Goal: Information Seeking & Learning: Check status

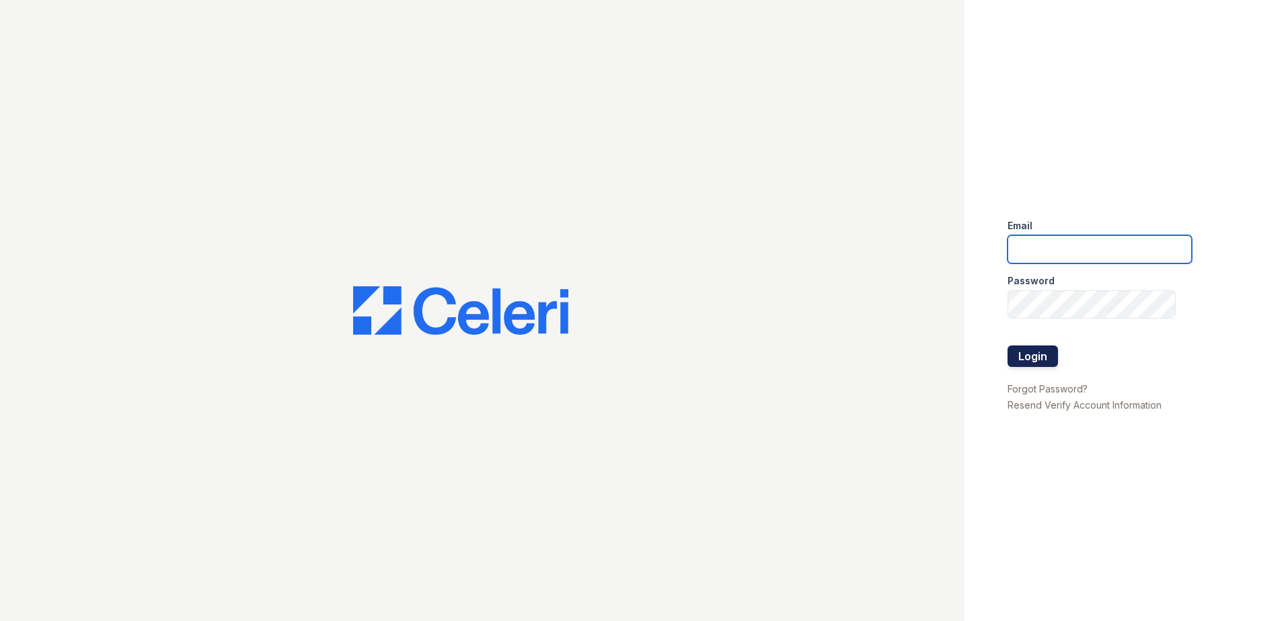
type input "jcartagena@trinity-pm.com"
click at [1019, 359] on button "Login" at bounding box center [1032, 357] width 50 height 22
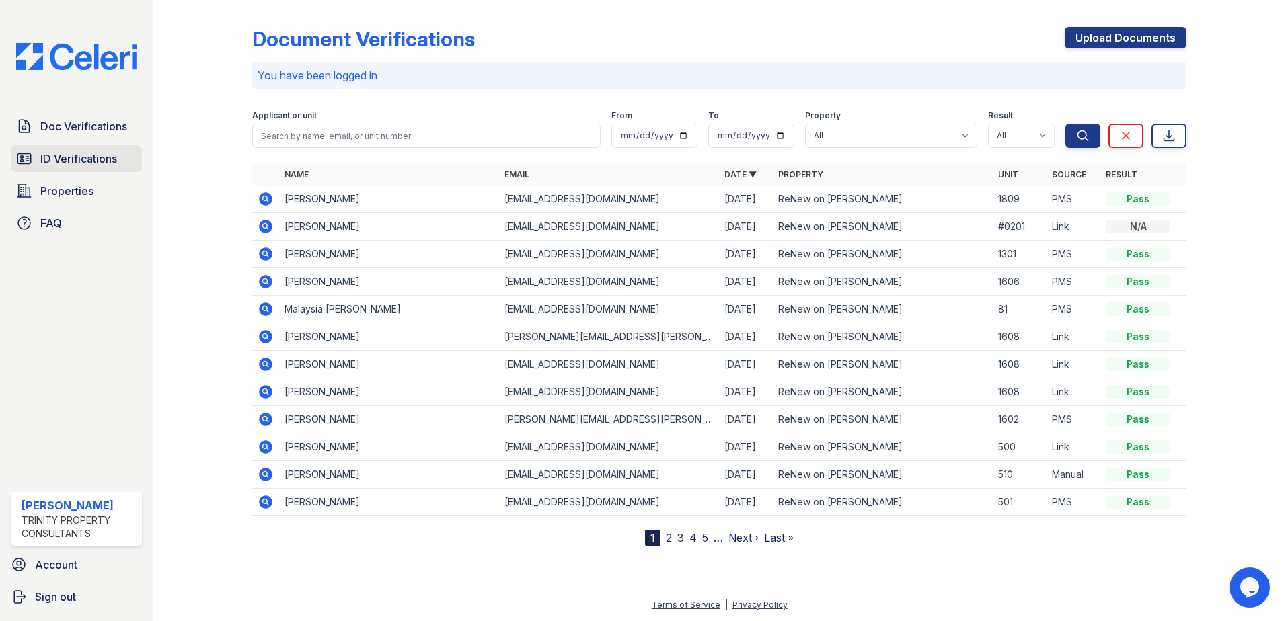
click at [64, 163] on span "ID Verifications" at bounding box center [78, 159] width 77 height 16
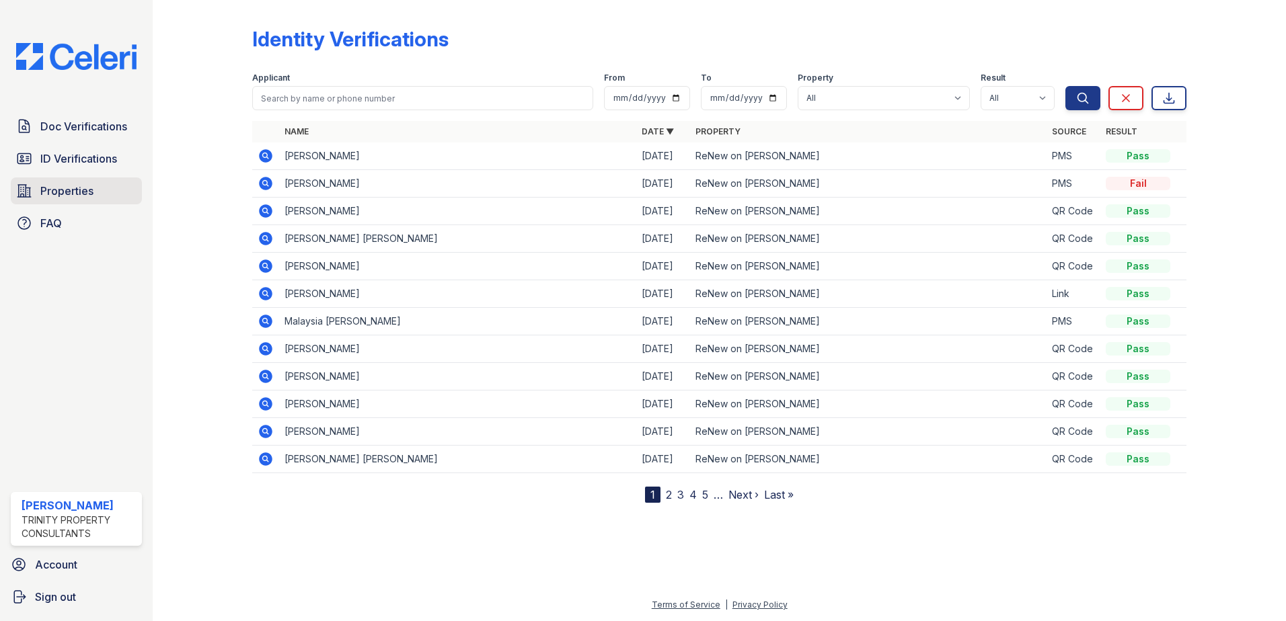
click at [54, 186] on span "Properties" at bounding box center [66, 191] width 53 height 16
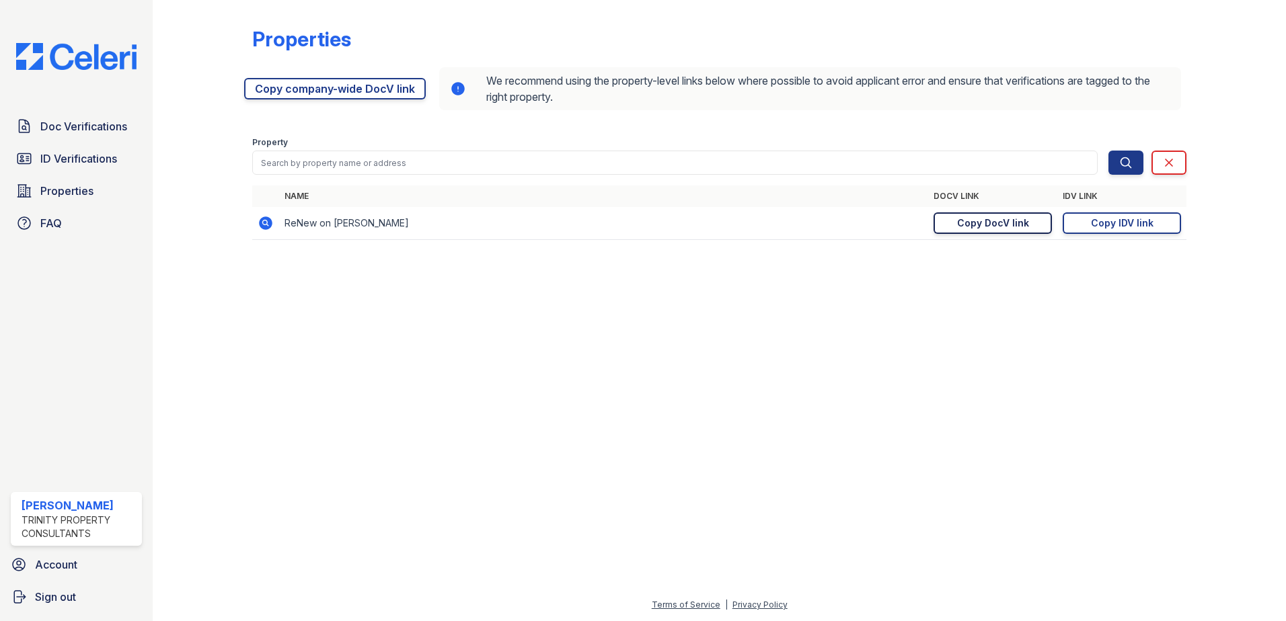
click at [999, 226] on div "Copy DocV link" at bounding box center [993, 223] width 72 height 13
click at [1148, 217] on div "Copy IDV link" at bounding box center [1122, 223] width 63 height 13
click at [97, 126] on span "Doc Verifications" at bounding box center [83, 126] width 87 height 16
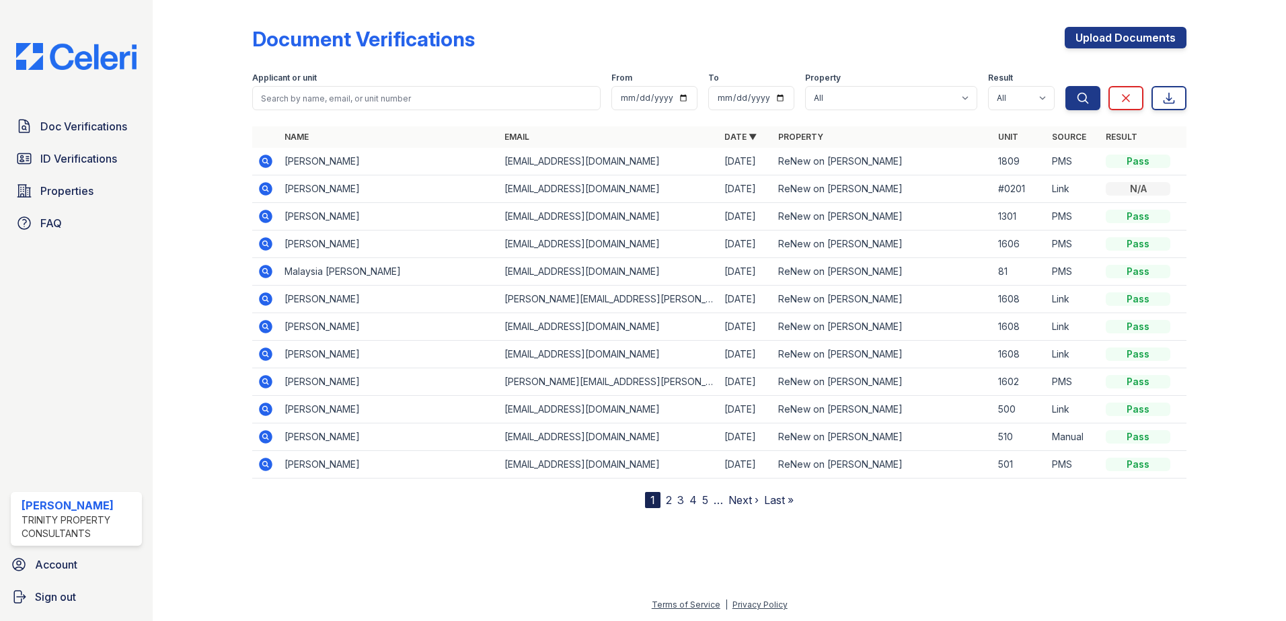
click at [264, 161] on icon at bounding box center [264, 160] width 3 height 3
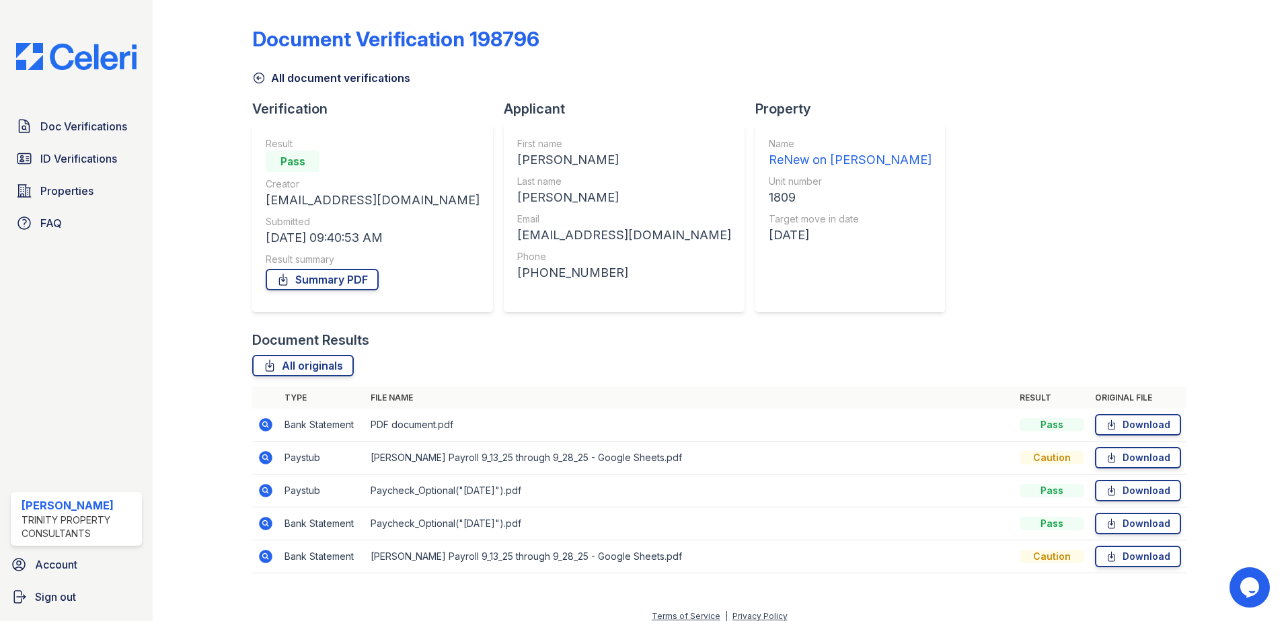
scroll to position [11, 0]
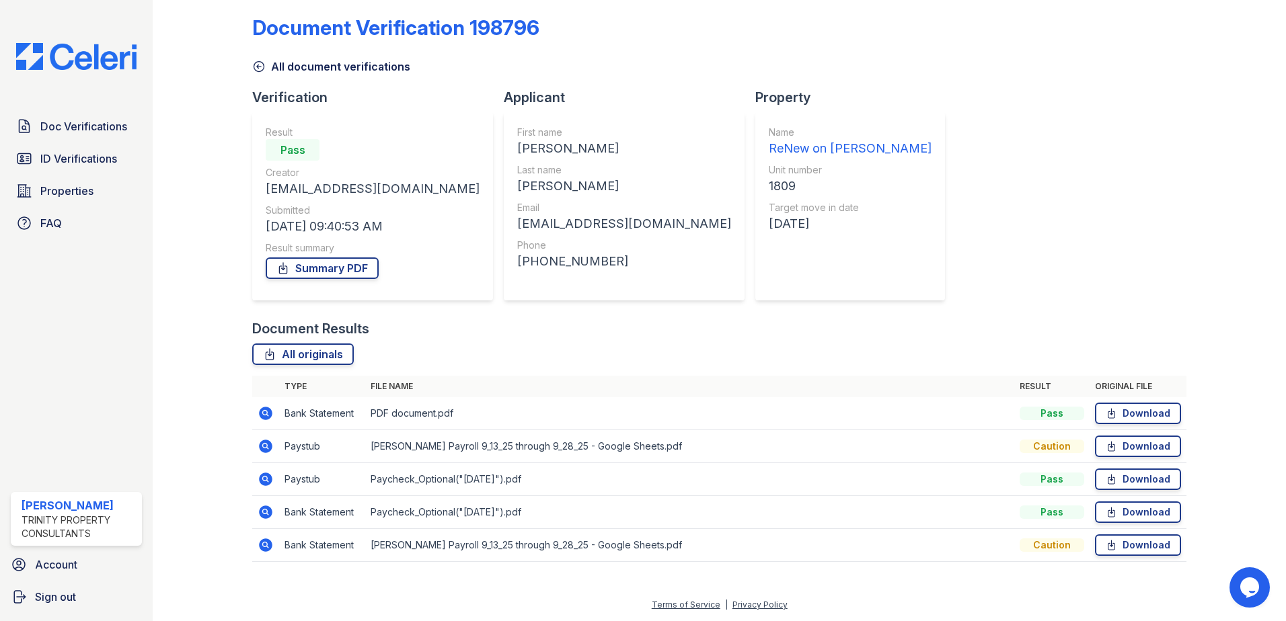
click at [265, 445] on icon at bounding box center [264, 445] width 3 height 3
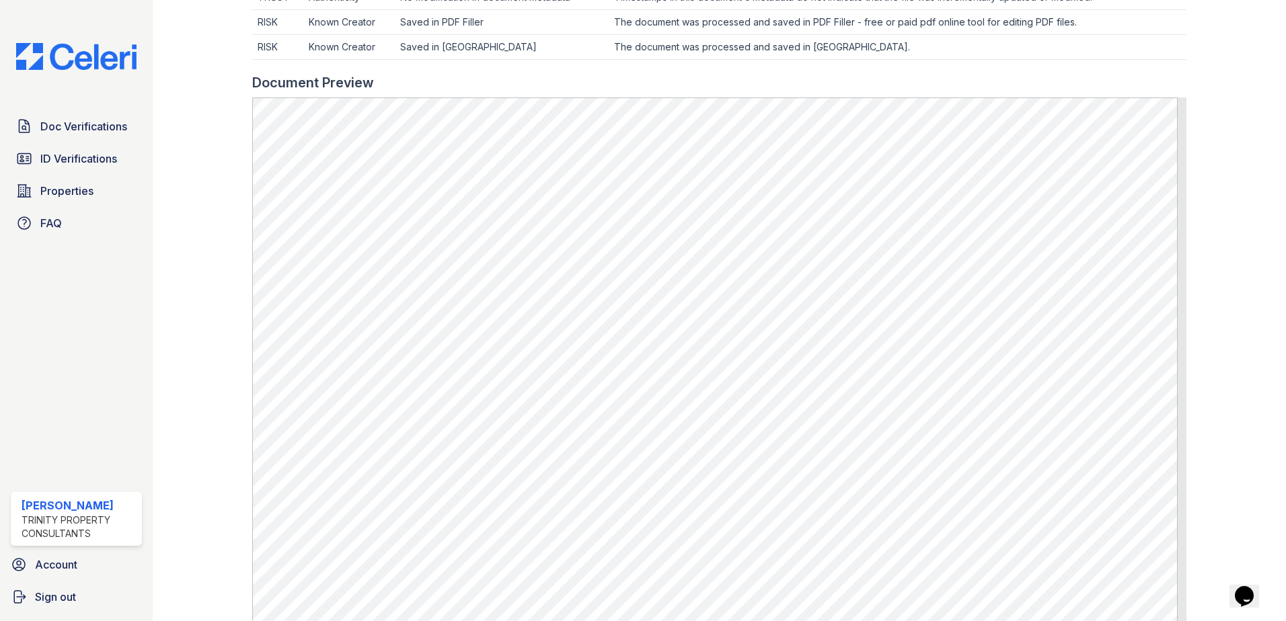
scroll to position [682, 0]
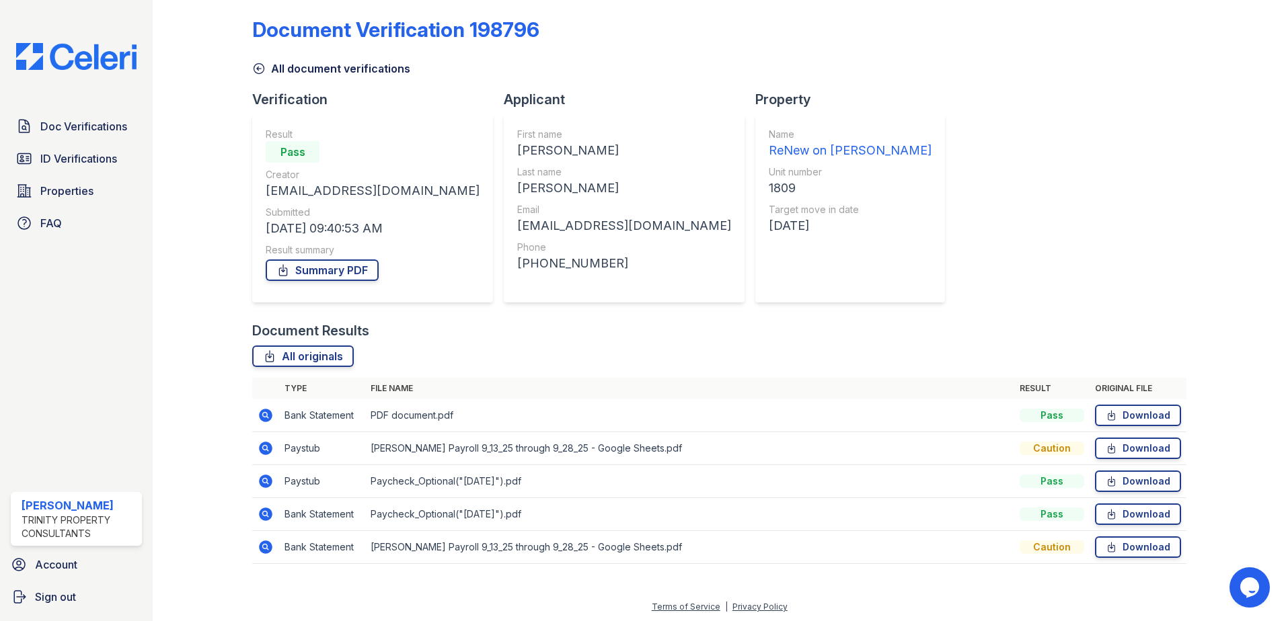
scroll to position [11, 0]
click at [266, 411] on icon at bounding box center [265, 413] width 13 height 13
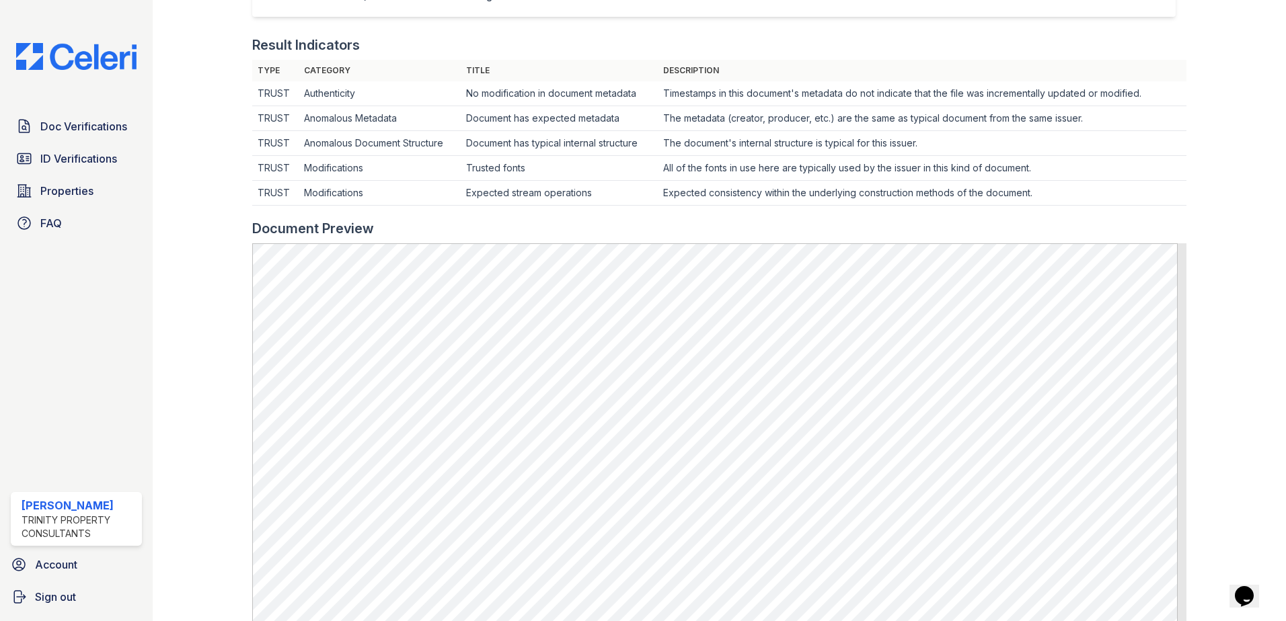
scroll to position [403, 0]
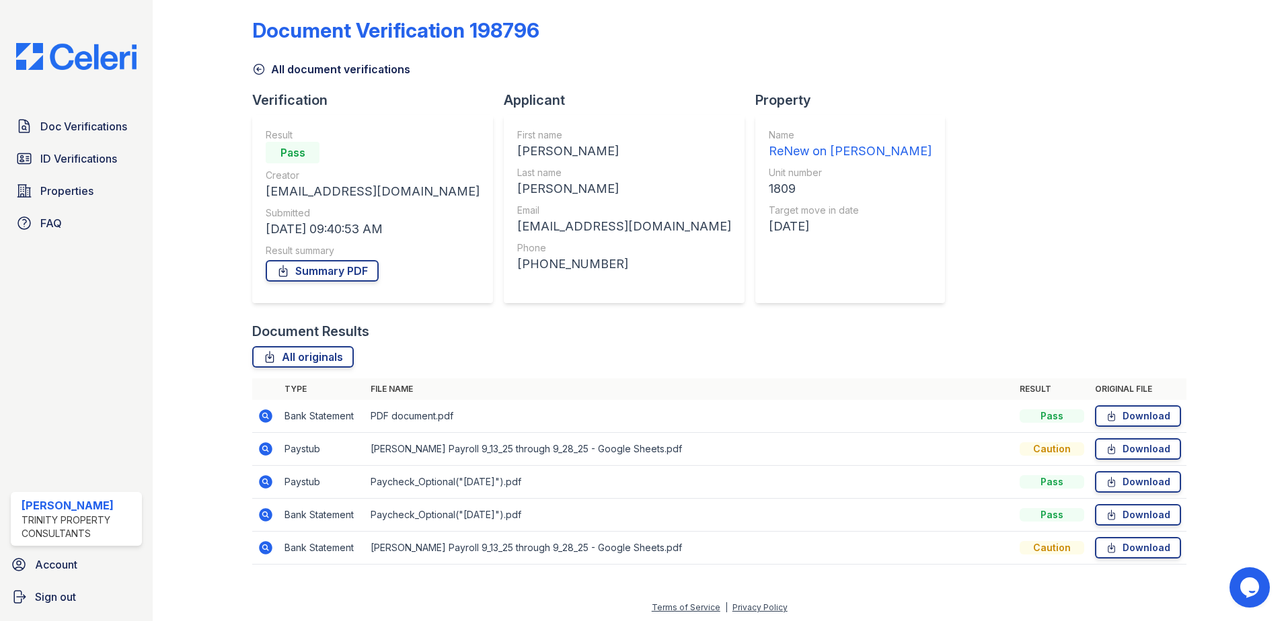
scroll to position [11, 0]
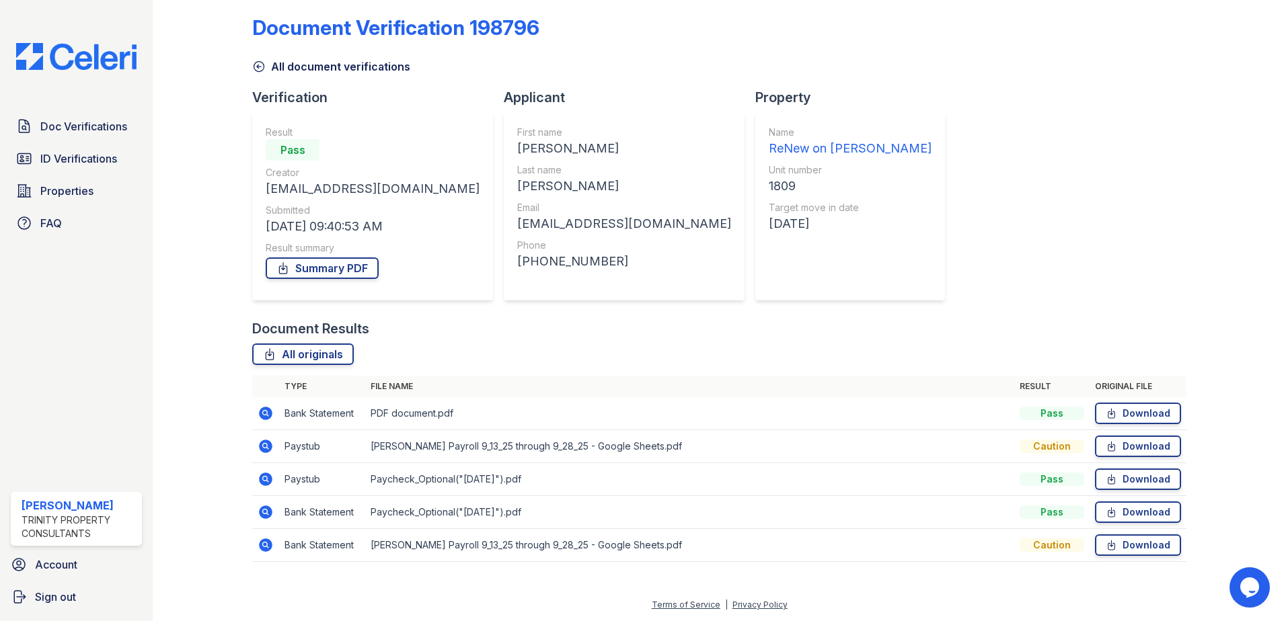
click at [264, 475] on icon at bounding box center [265, 479] width 13 height 13
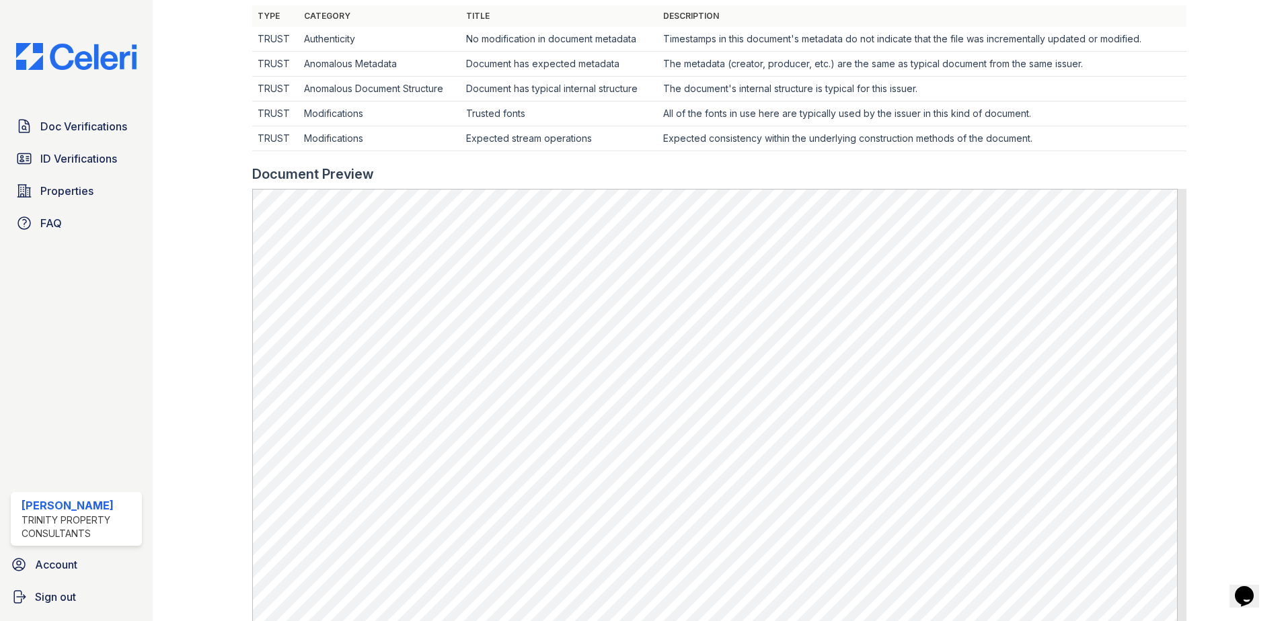
scroll to position [605, 0]
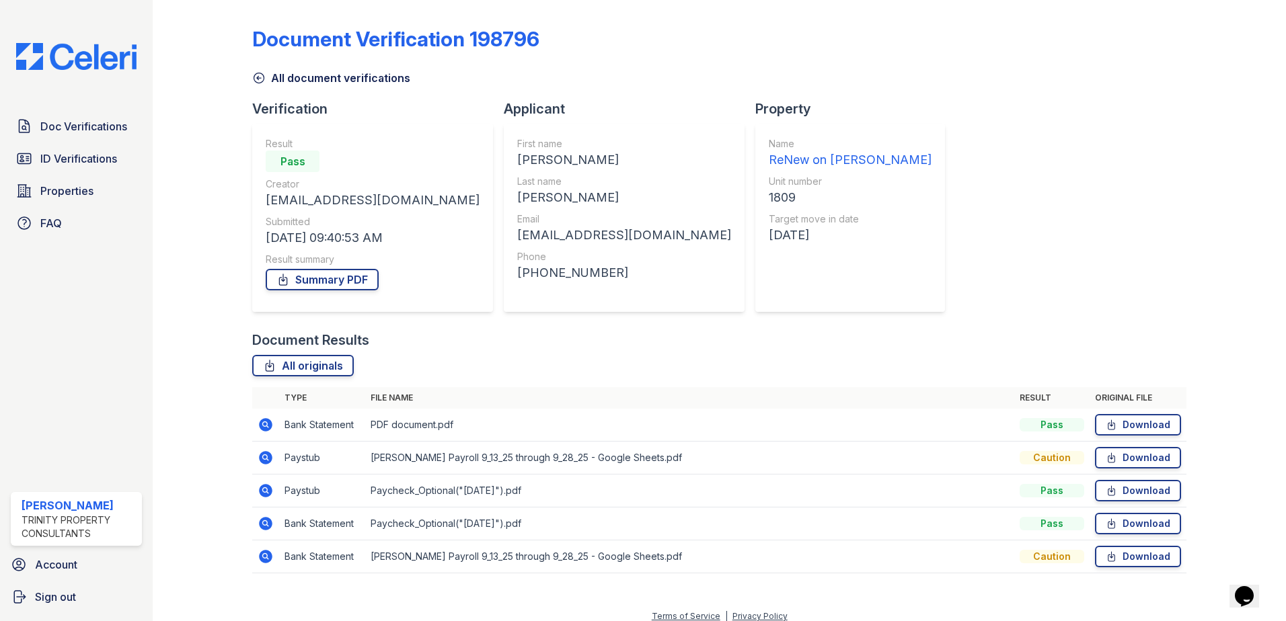
scroll to position [11, 0]
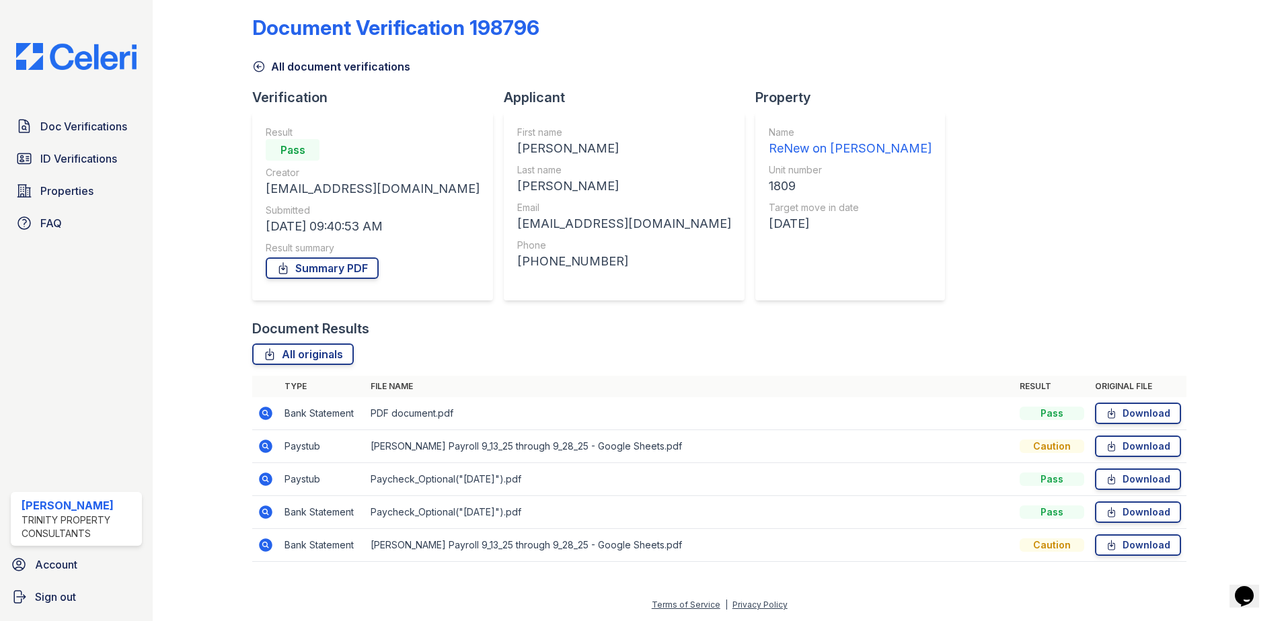
click at [258, 513] on icon at bounding box center [266, 512] width 16 height 16
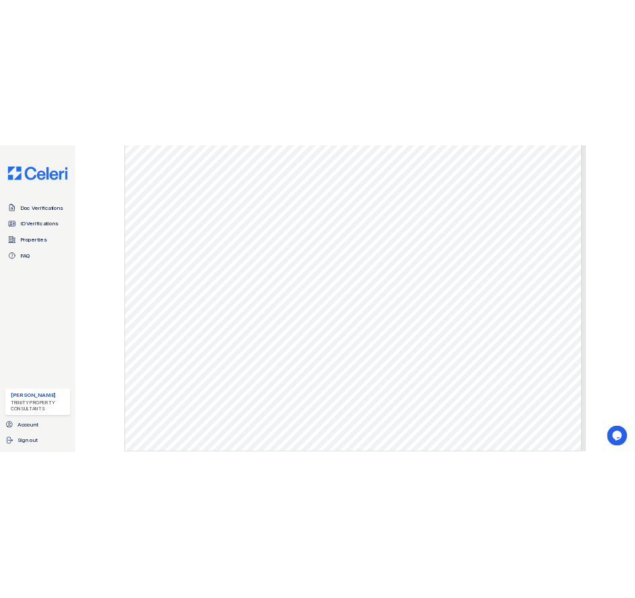
scroll to position [603, 0]
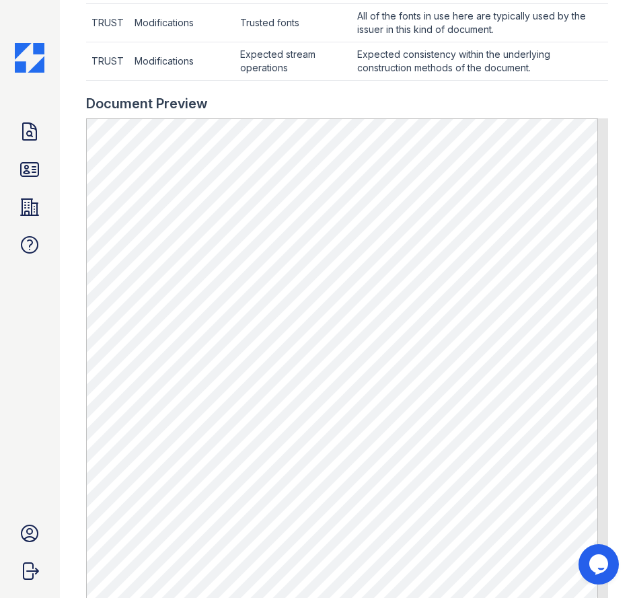
drag, startPoint x: 615, startPoint y: 182, endPoint x: 607, endPoint y: 184, distance: 8.2
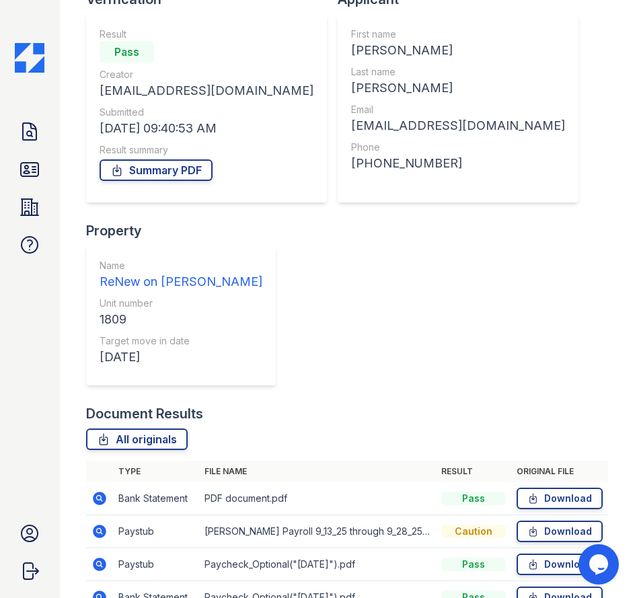
scroll to position [218, 0]
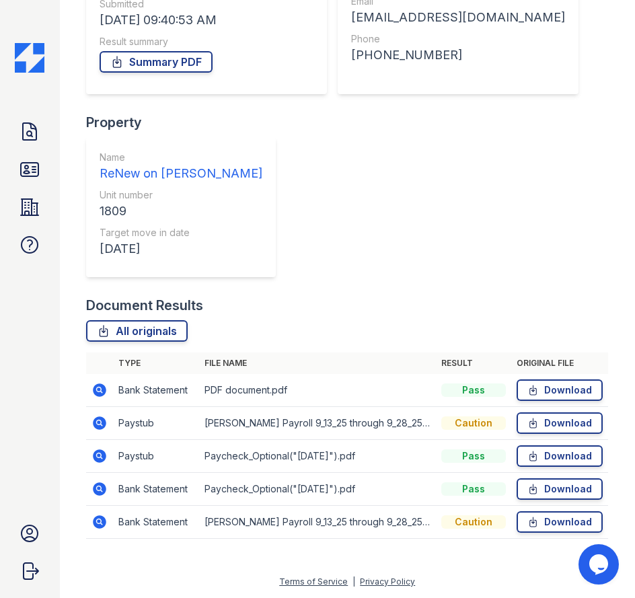
click at [101, 455] on icon at bounding box center [99, 456] width 16 height 16
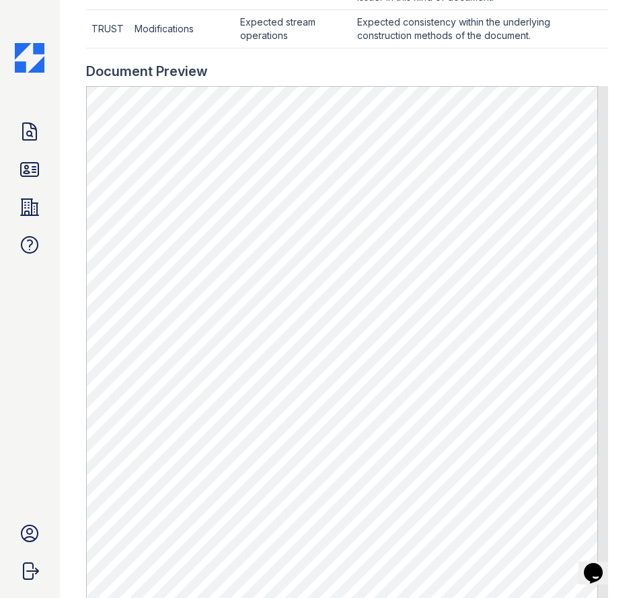
scroll to position [672, 0]
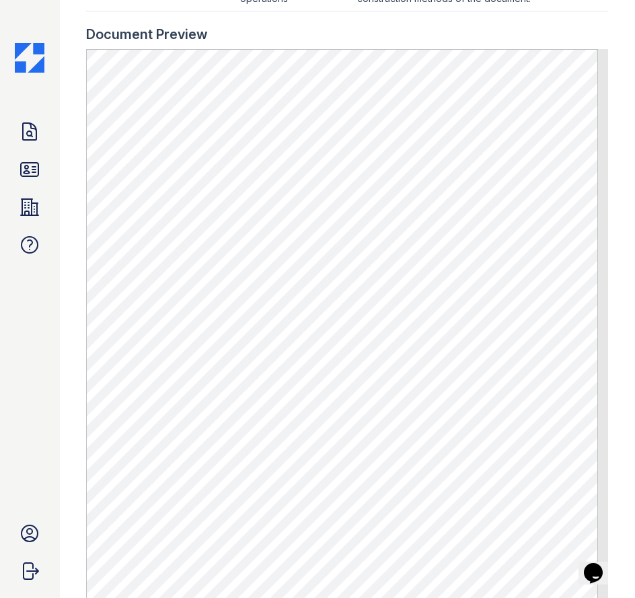
drag, startPoint x: 573, startPoint y: 46, endPoint x: 561, endPoint y: 52, distance: 13.8
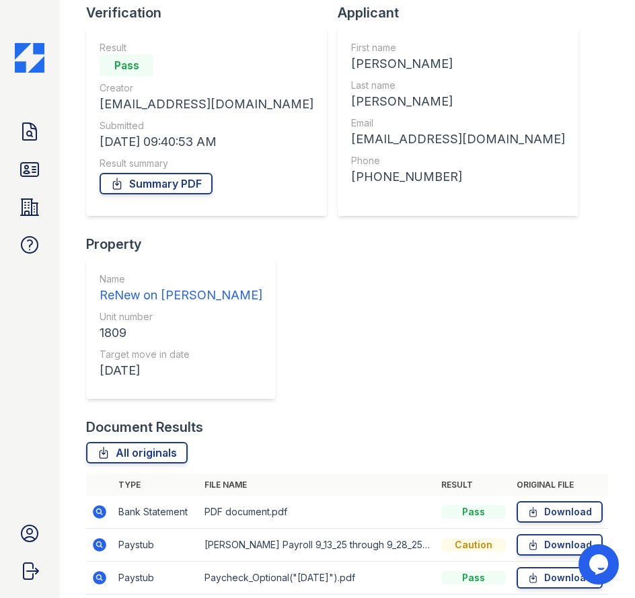
scroll to position [218, 0]
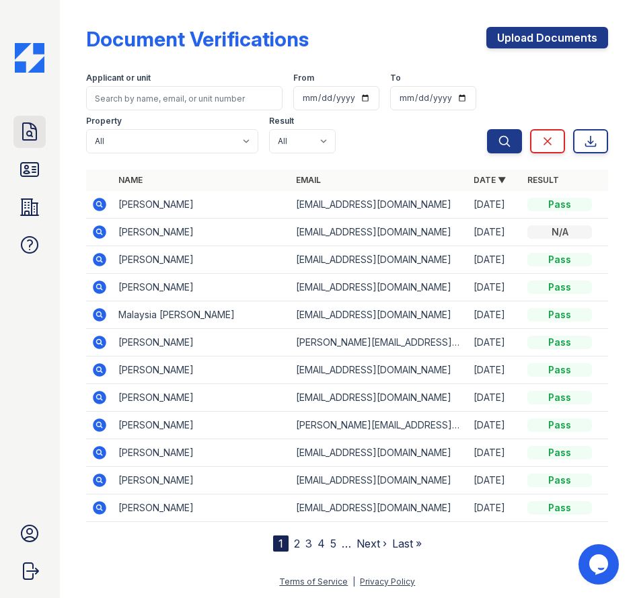
click at [28, 133] on icon at bounding box center [29, 131] width 13 height 17
click at [15, 175] on link "ID Verifications" at bounding box center [29, 169] width 32 height 32
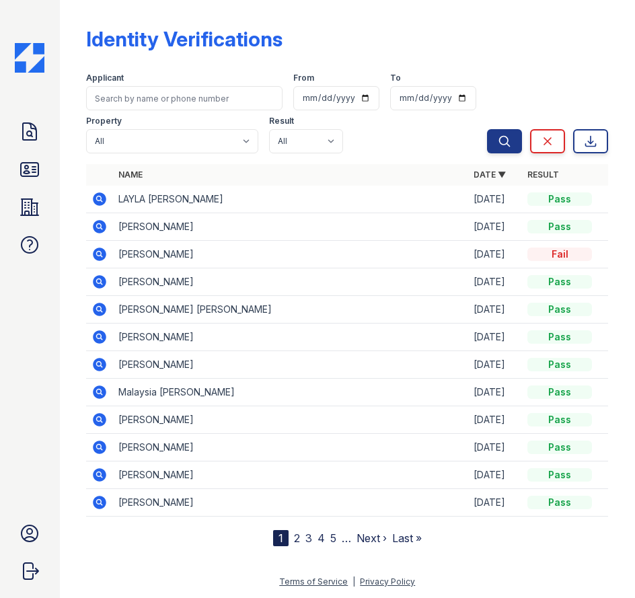
click at [107, 202] on icon at bounding box center [99, 199] width 16 height 16
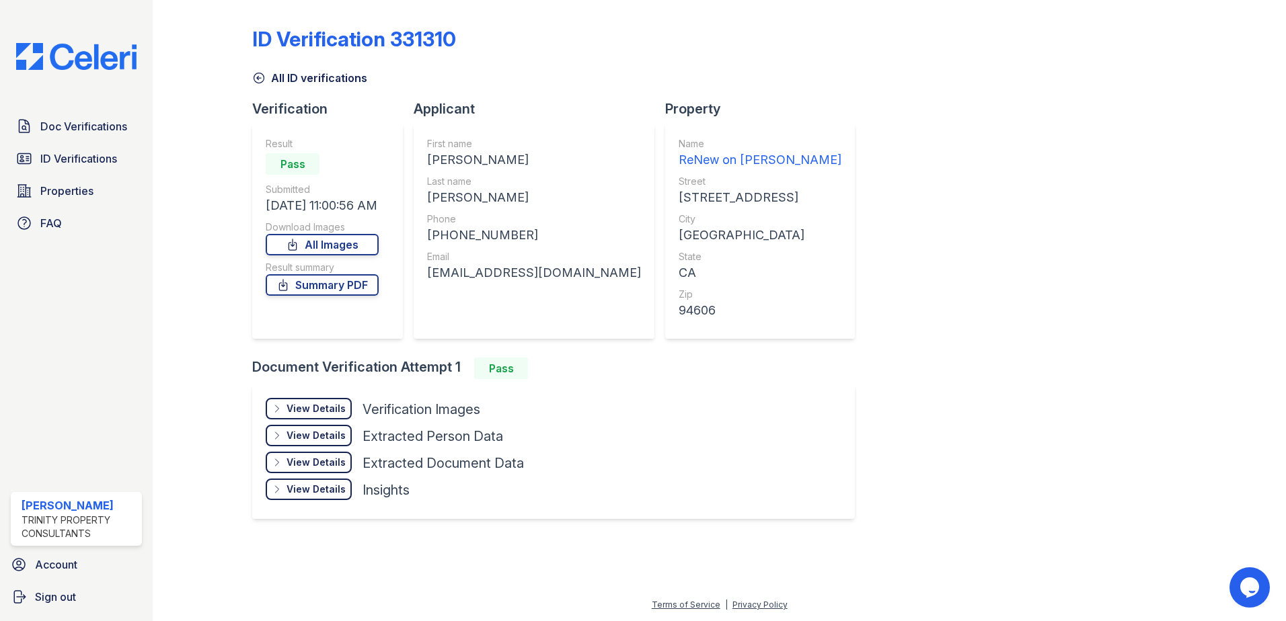
drag, startPoint x: 313, startPoint y: 399, endPoint x: 323, endPoint y: 399, distance: 10.1
click at [313, 399] on div "View Details Details" at bounding box center [309, 409] width 86 height 22
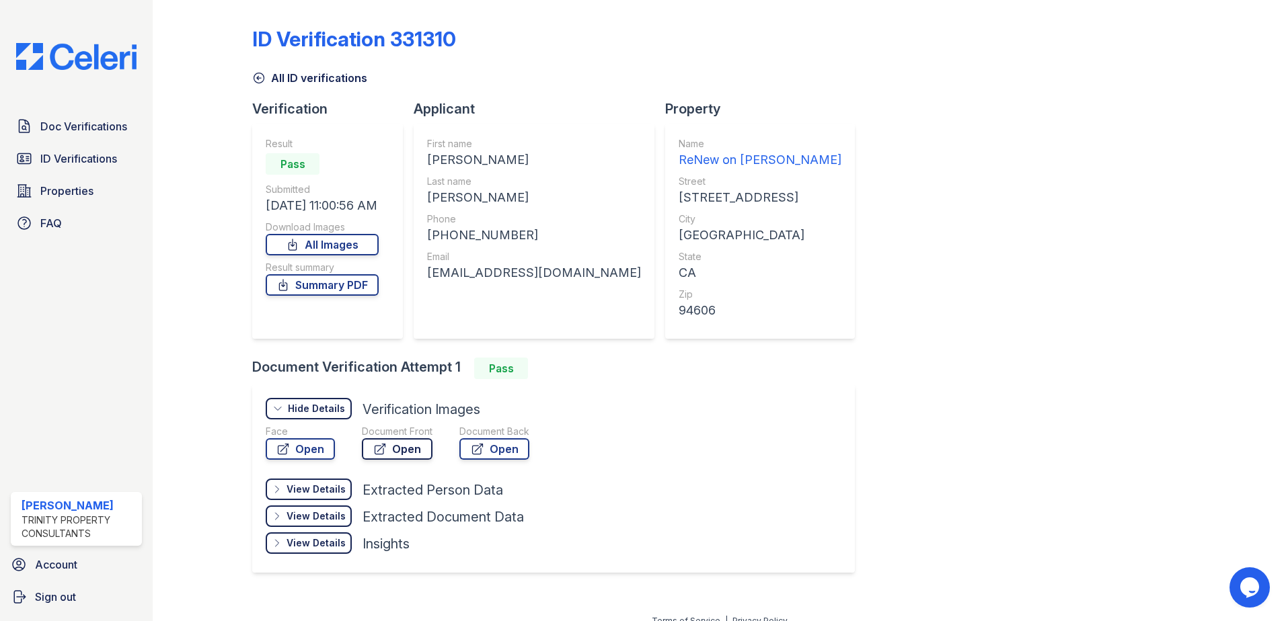
click at [364, 444] on link "Open" at bounding box center [397, 449] width 71 height 22
click at [294, 443] on link "Open" at bounding box center [300, 449] width 69 height 22
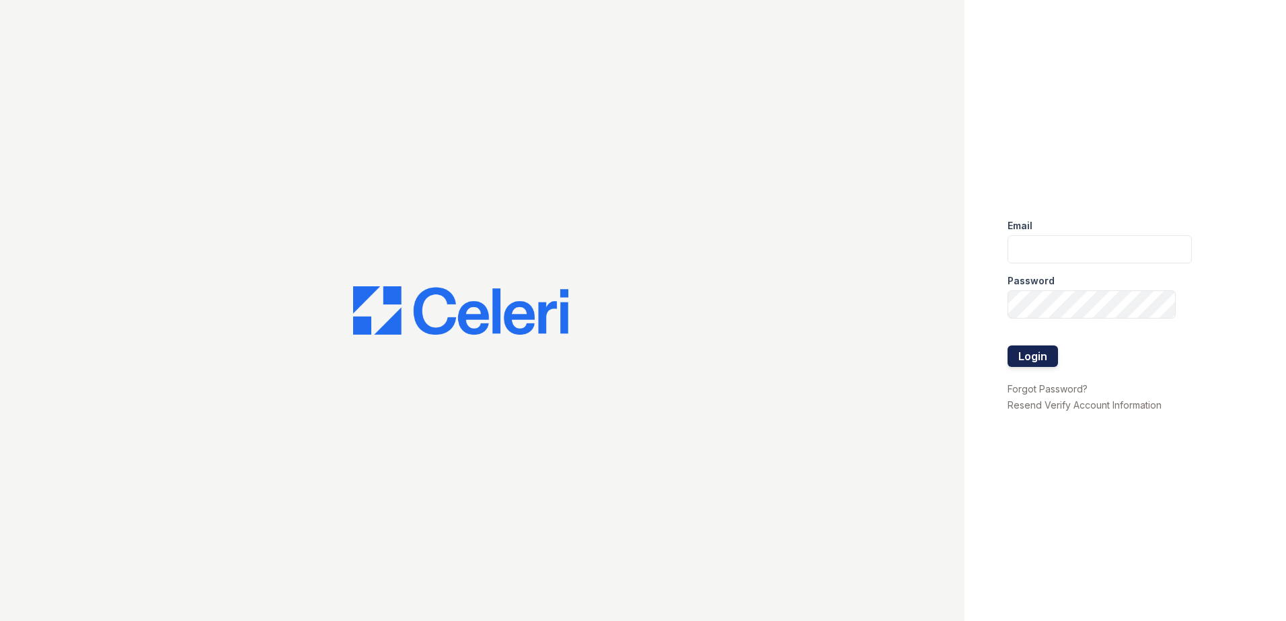
type input "jcartagena@trinity-pm.com"
click at [1031, 350] on button "Login" at bounding box center [1032, 357] width 50 height 22
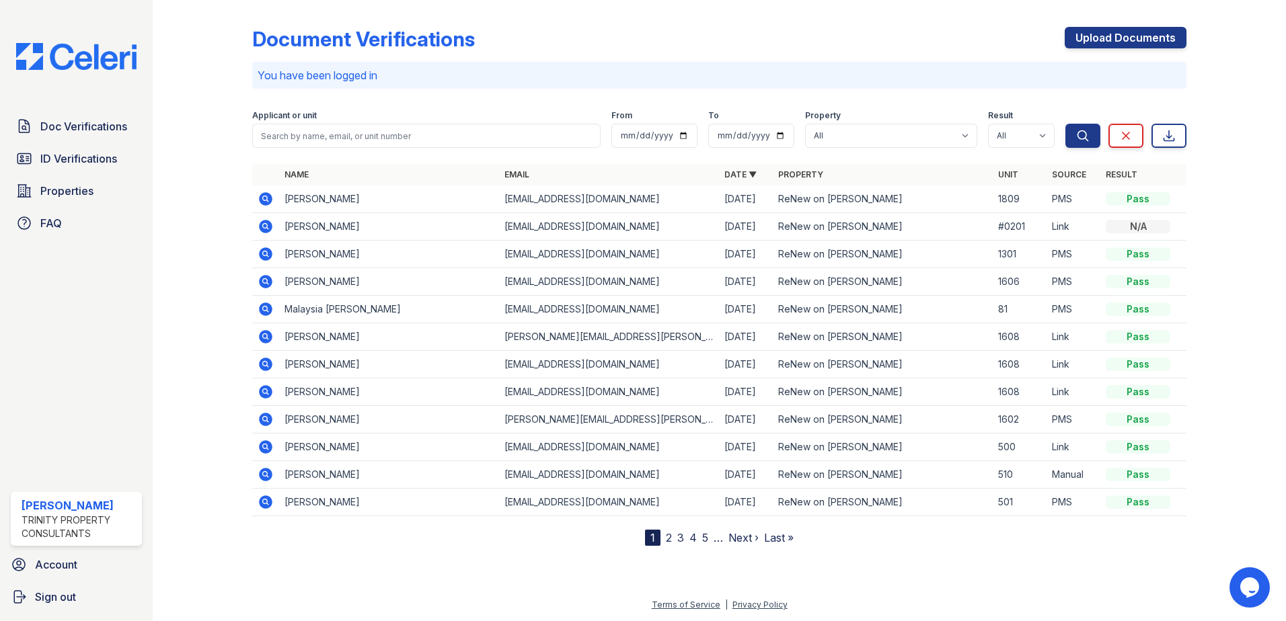
click at [267, 283] on icon at bounding box center [266, 282] width 16 height 16
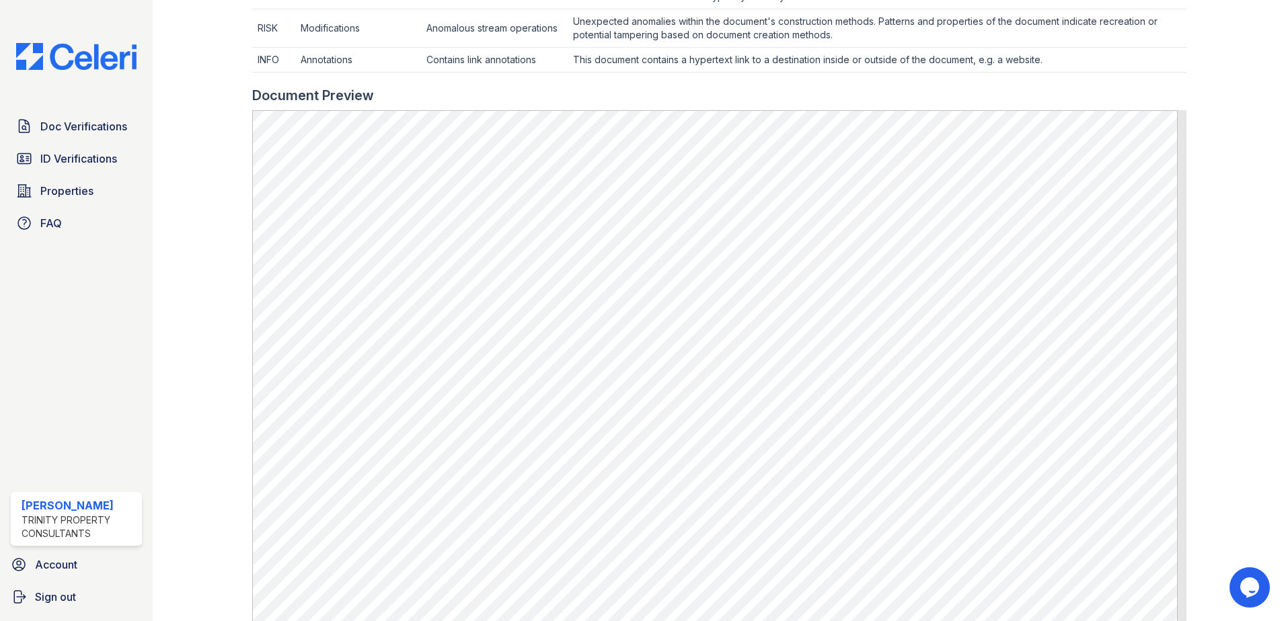
scroll to position [605, 0]
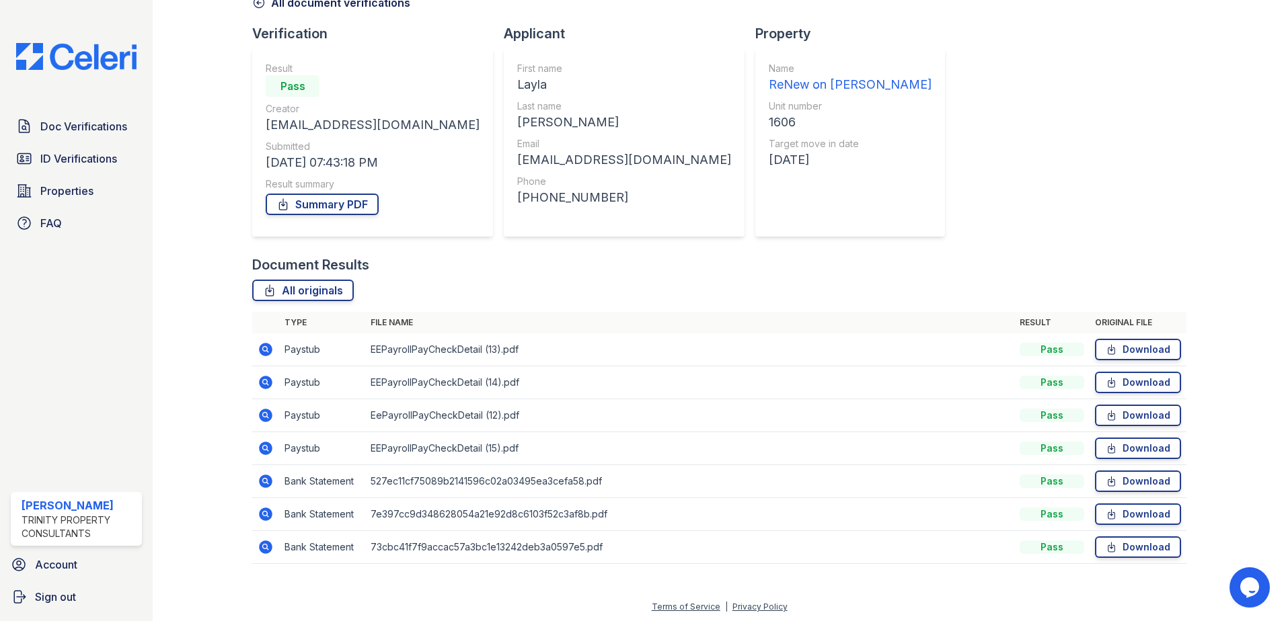
scroll to position [77, 0]
click at [264, 347] on icon at bounding box center [264, 346] width 3 height 3
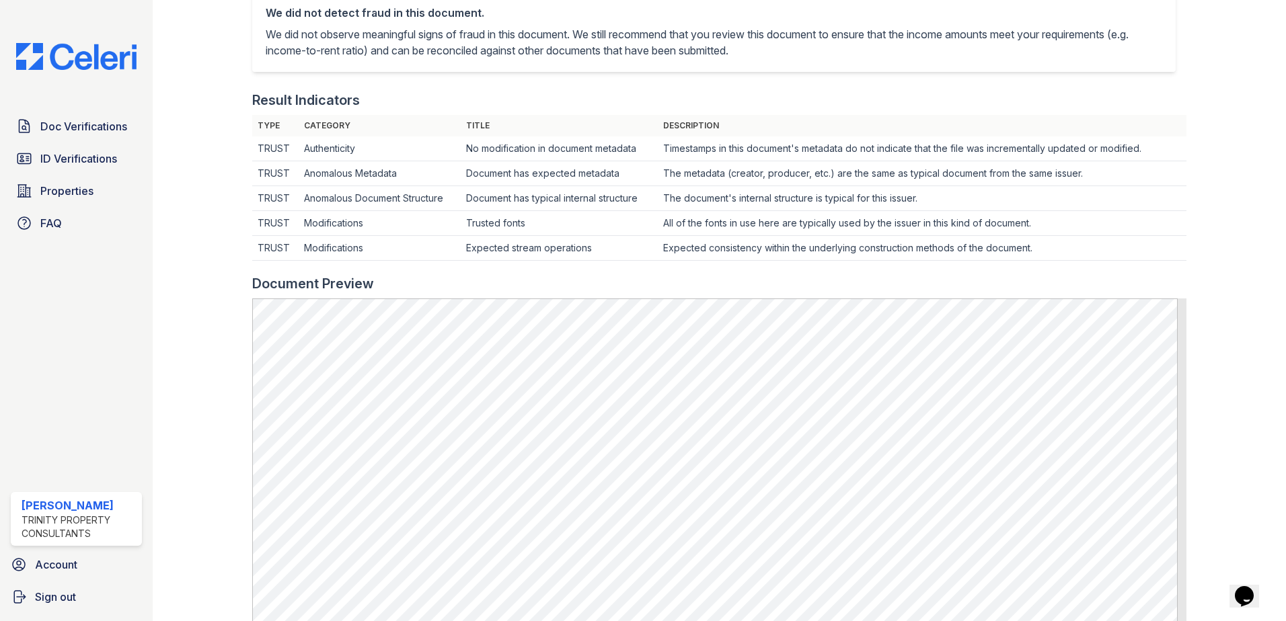
scroll to position [538, 0]
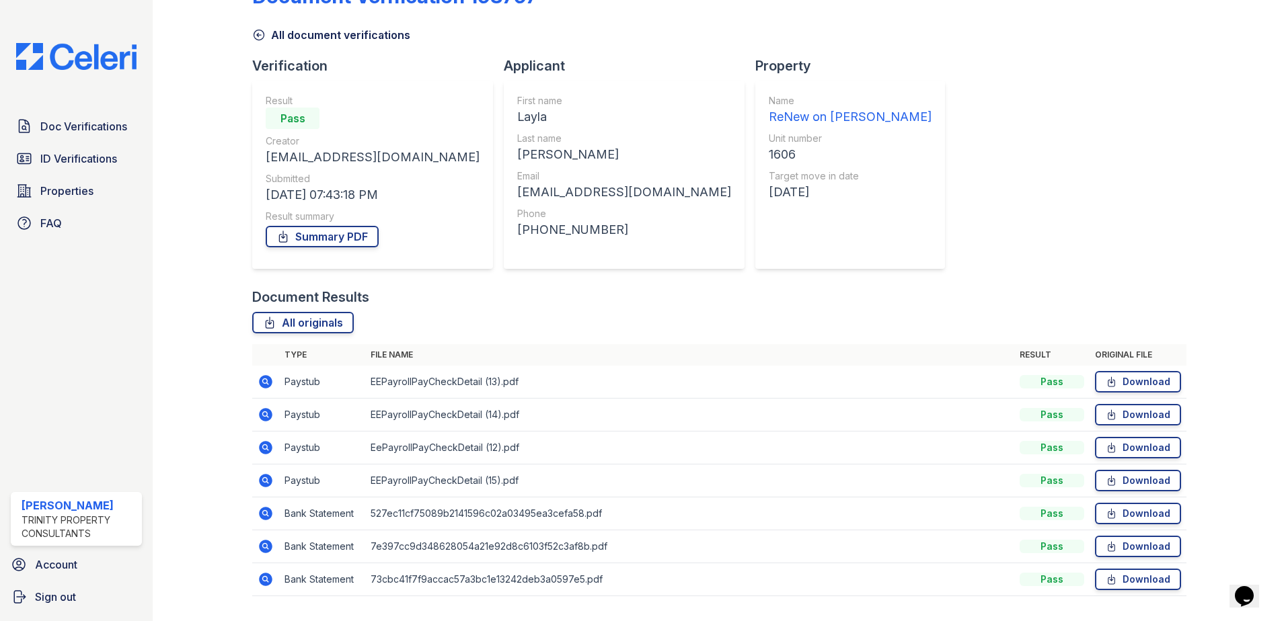
scroll to position [77, 0]
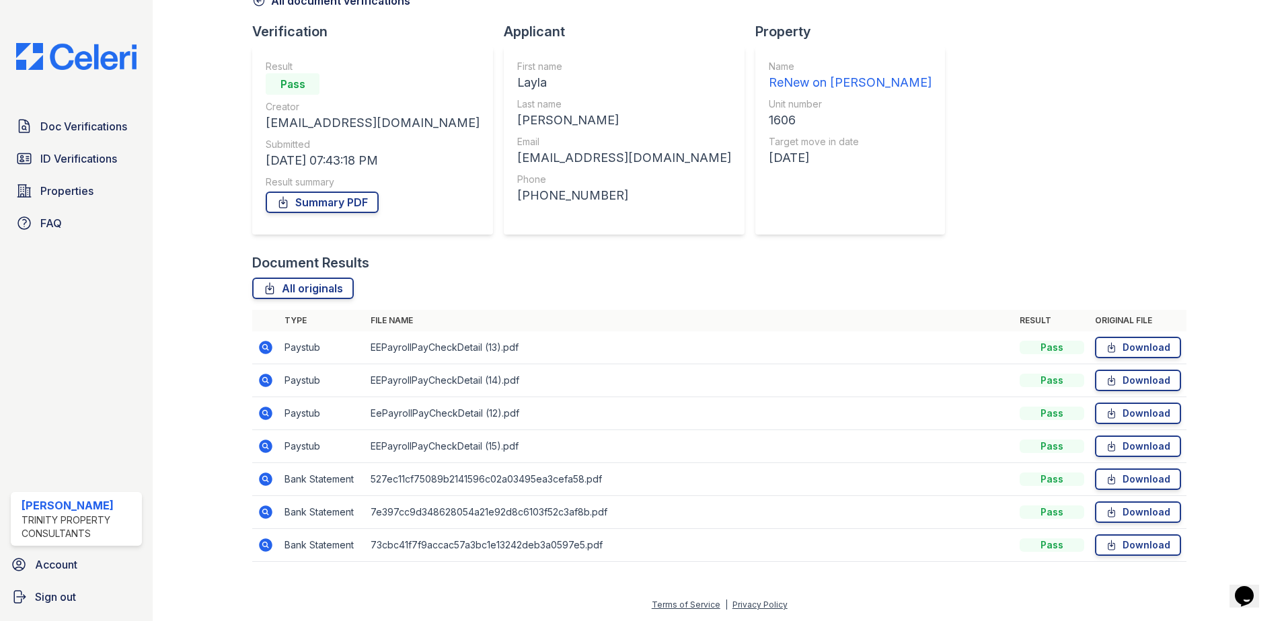
click at [264, 379] on icon at bounding box center [264, 379] width 3 height 3
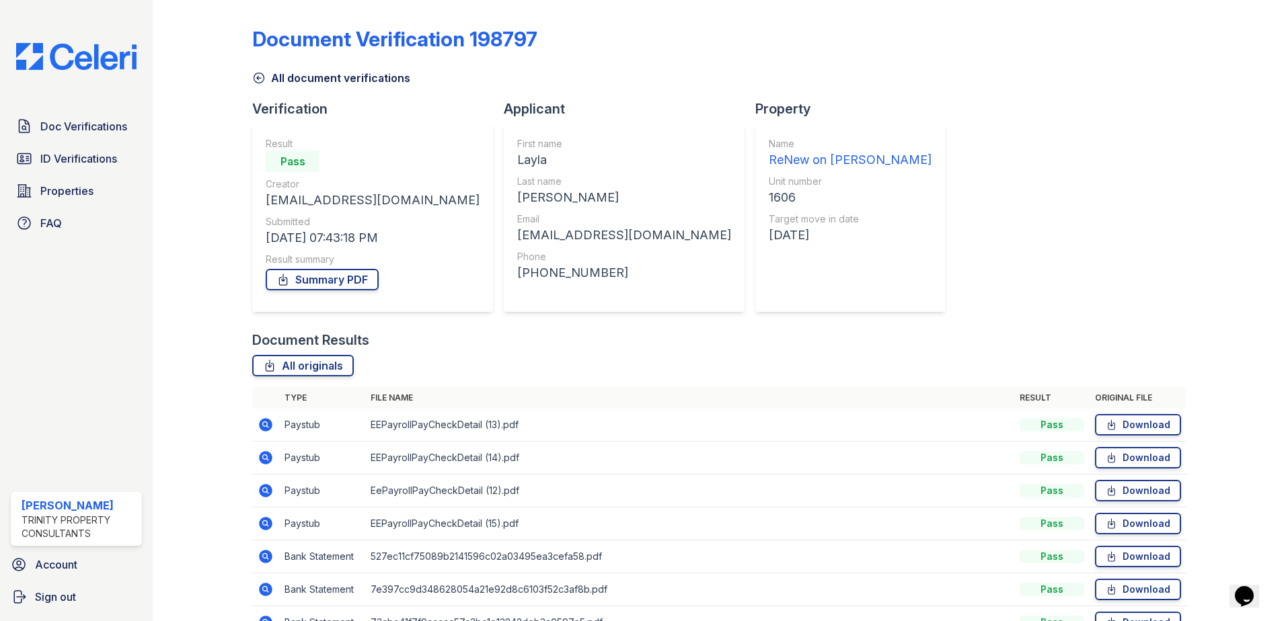
drag, startPoint x: 263, startPoint y: 522, endPoint x: 445, endPoint y: 472, distance: 188.9
click at [264, 522] on icon at bounding box center [266, 524] width 16 height 16
click at [269, 492] on icon at bounding box center [265, 490] width 13 height 13
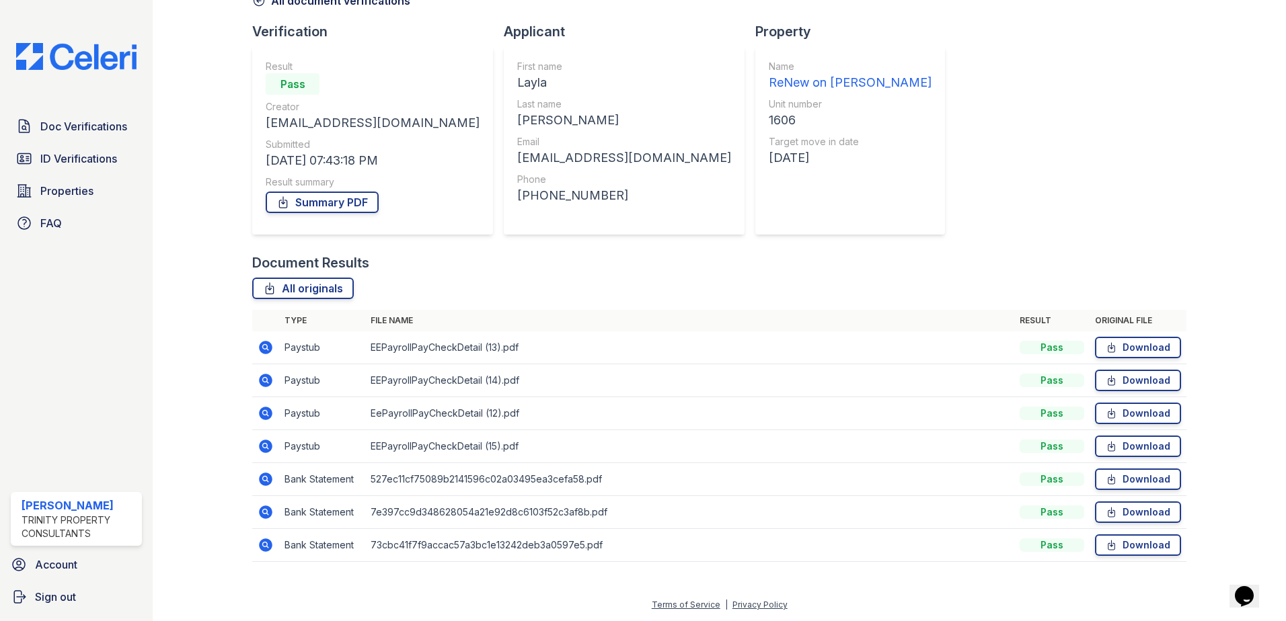
drag, startPoint x: 263, startPoint y: 483, endPoint x: 269, endPoint y: 478, distance: 8.1
click at [264, 482] on icon at bounding box center [265, 479] width 13 height 13
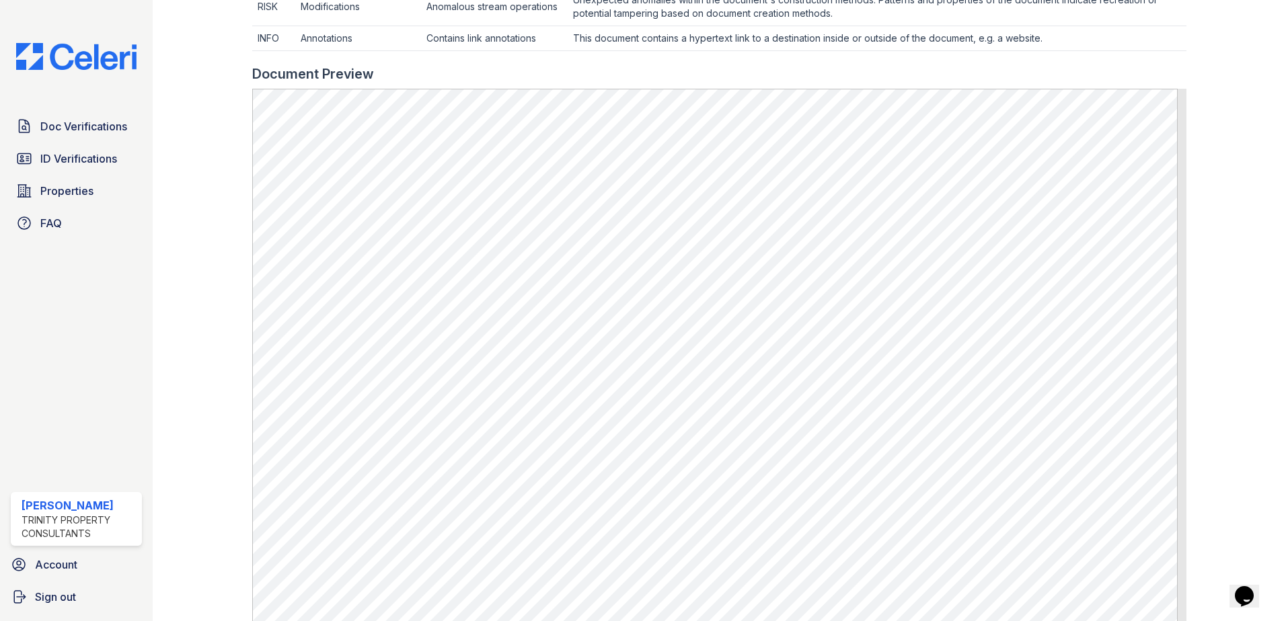
scroll to position [749, 0]
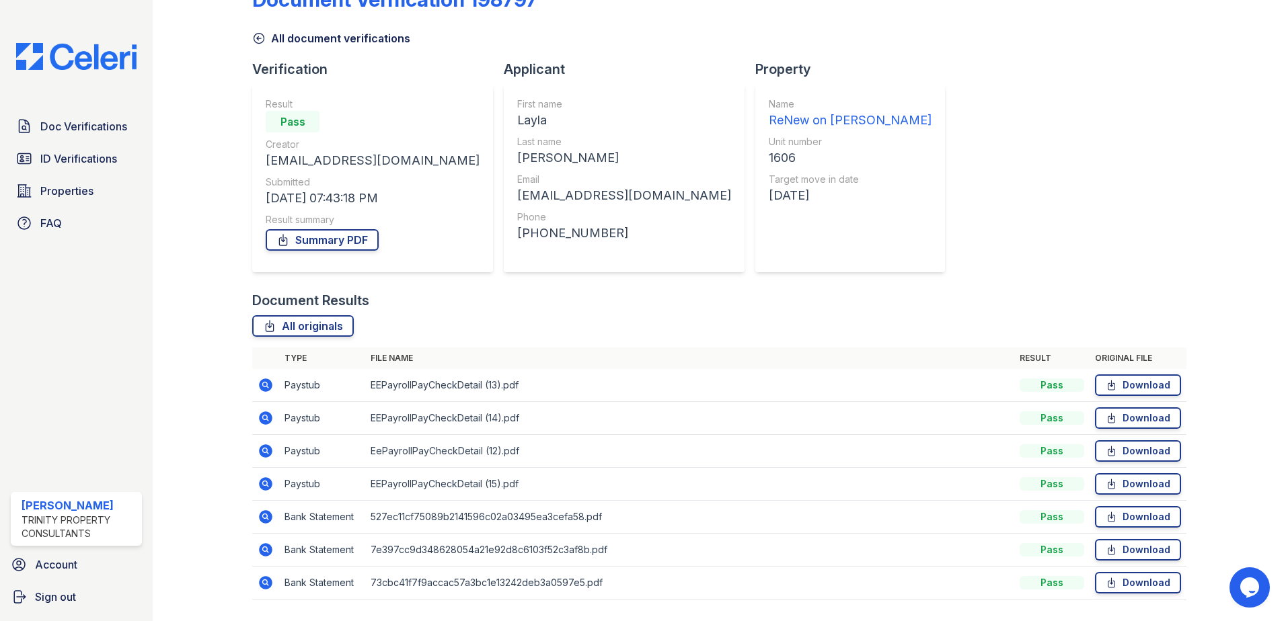
scroll to position [77, 0]
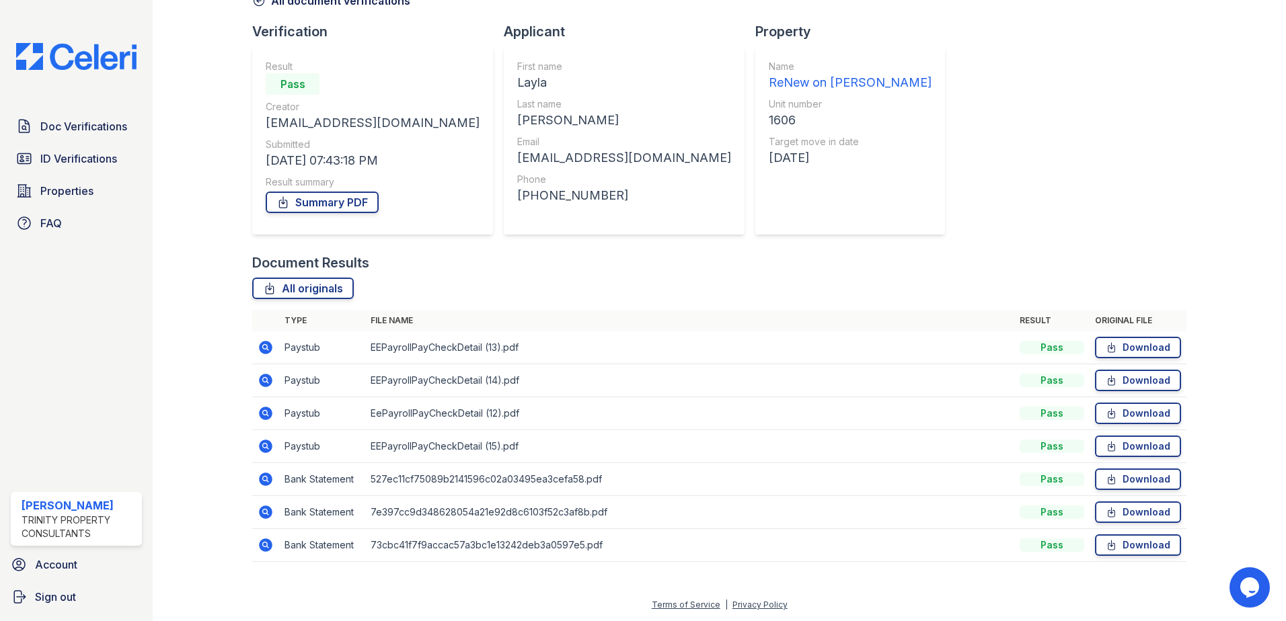
click at [270, 350] on icon at bounding box center [265, 347] width 13 height 13
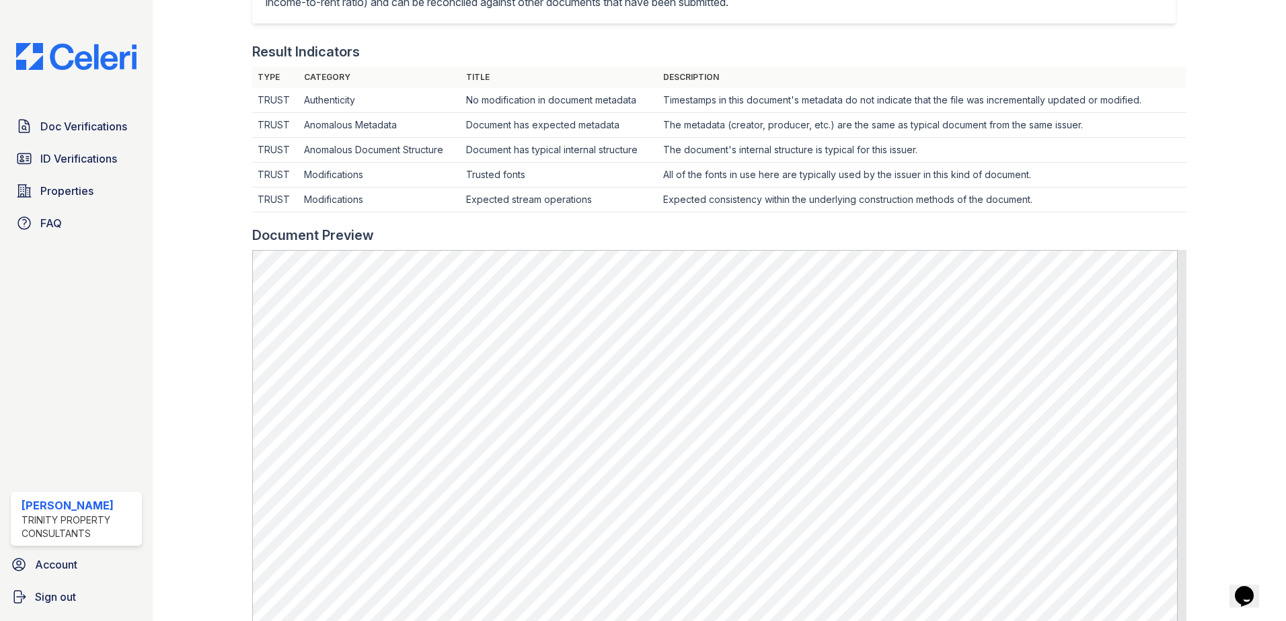
scroll to position [538, 0]
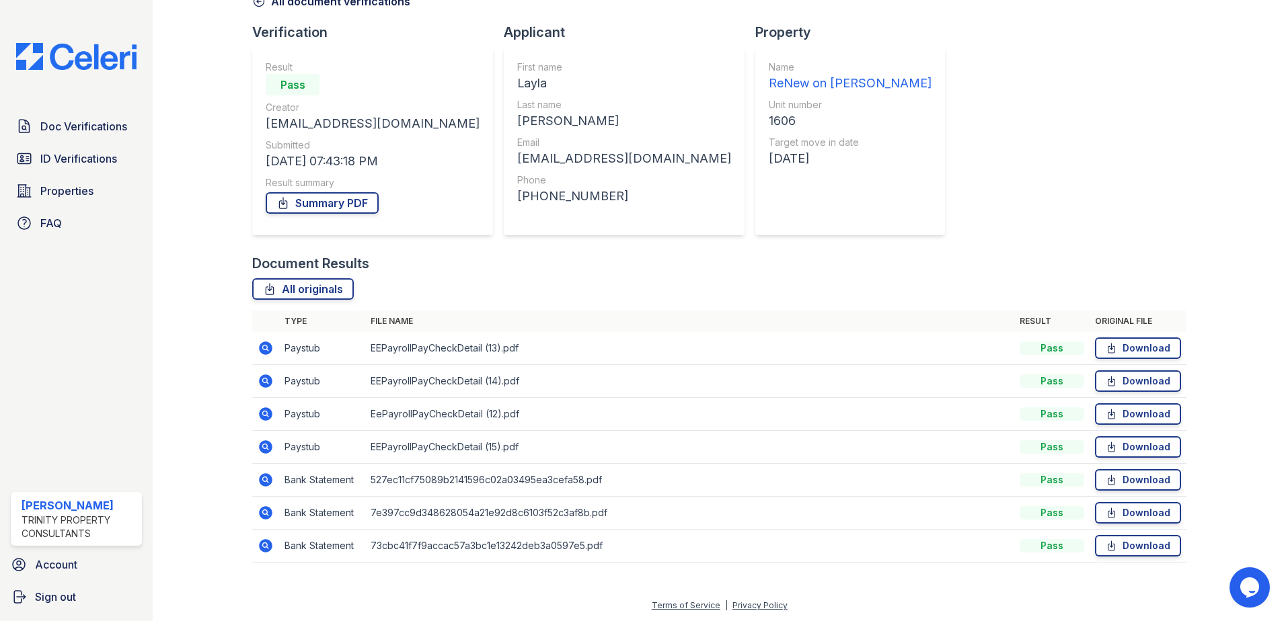
scroll to position [77, 0]
click at [264, 446] on icon at bounding box center [266, 446] width 16 height 16
click at [259, 409] on icon at bounding box center [266, 413] width 16 height 16
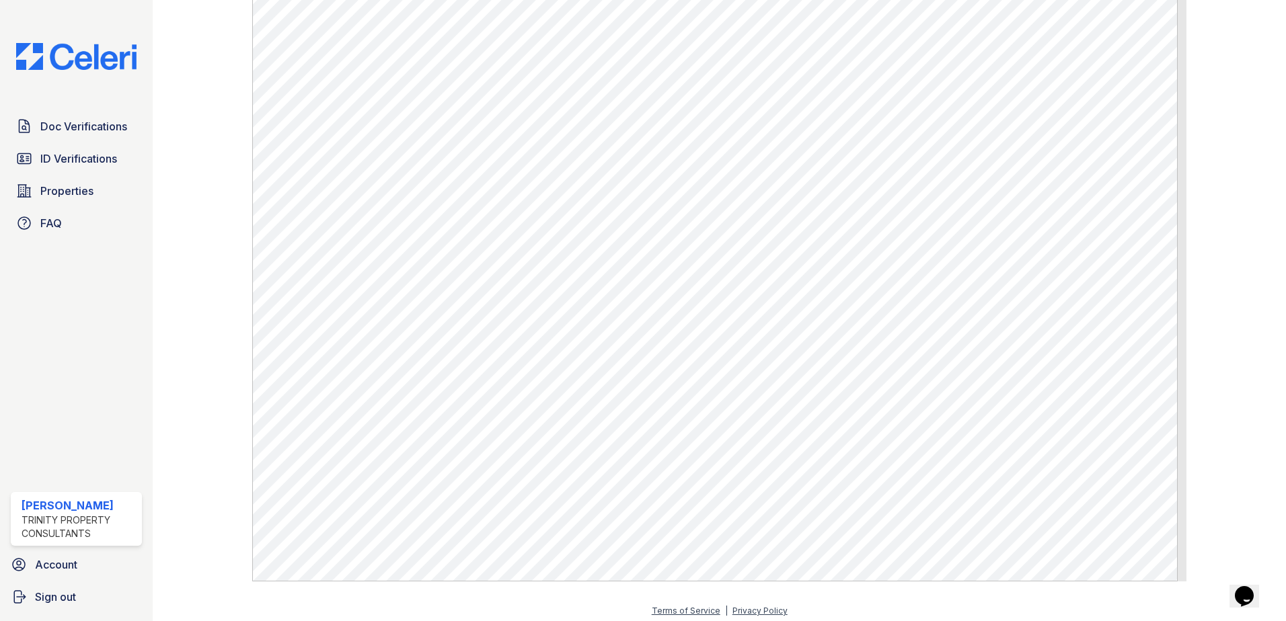
scroll to position [670, 0]
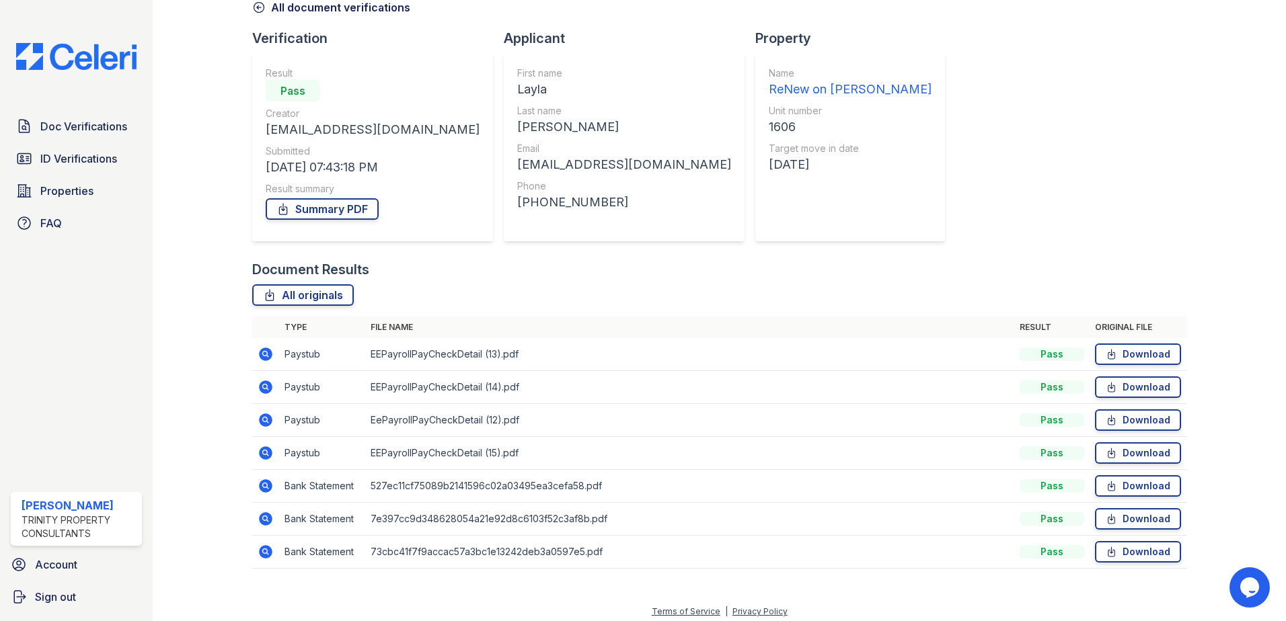
scroll to position [77, 0]
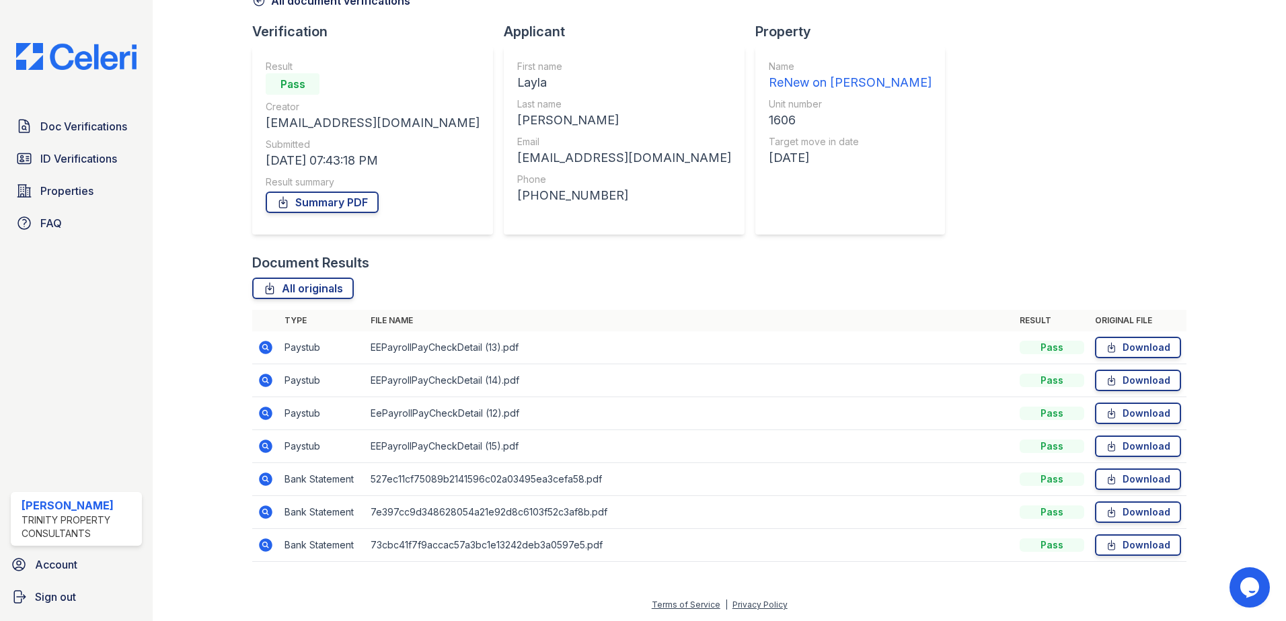
click at [267, 381] on icon at bounding box center [265, 380] width 13 height 13
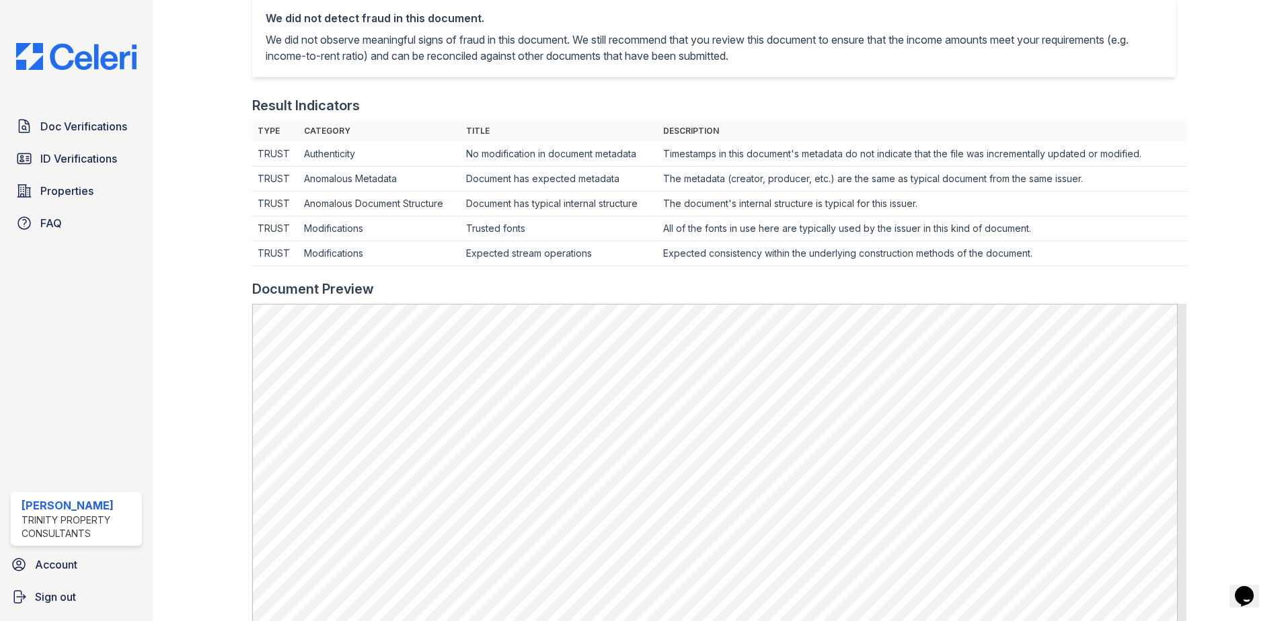
scroll to position [336, 0]
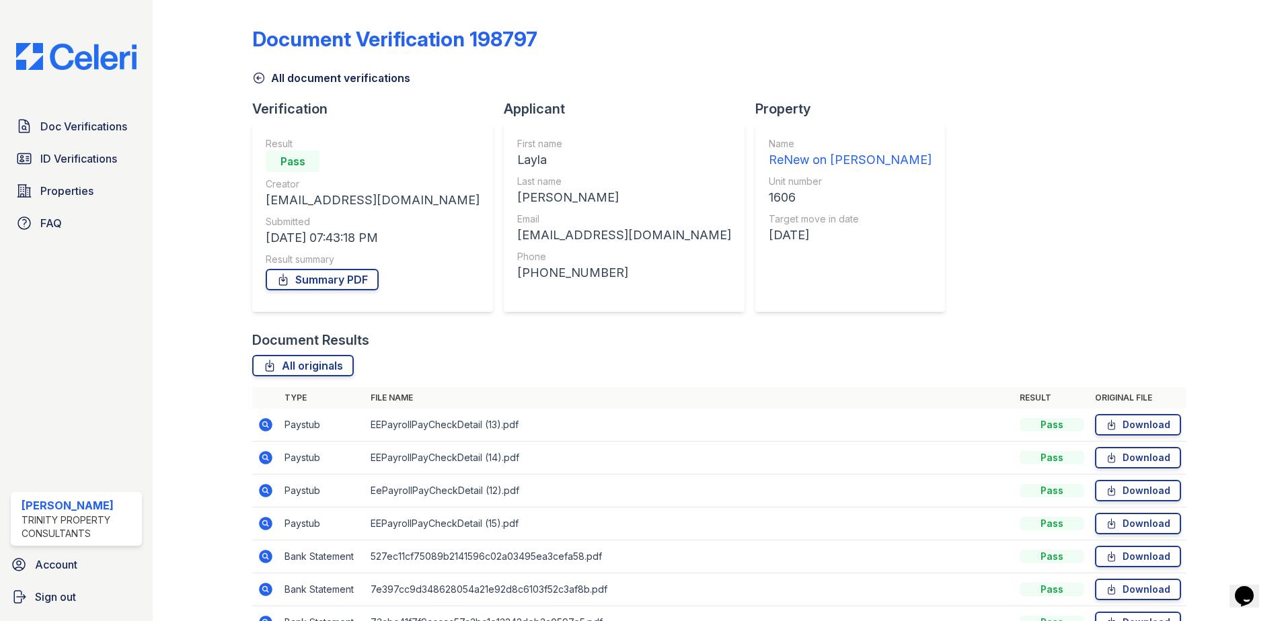
click at [266, 429] on icon at bounding box center [265, 424] width 13 height 13
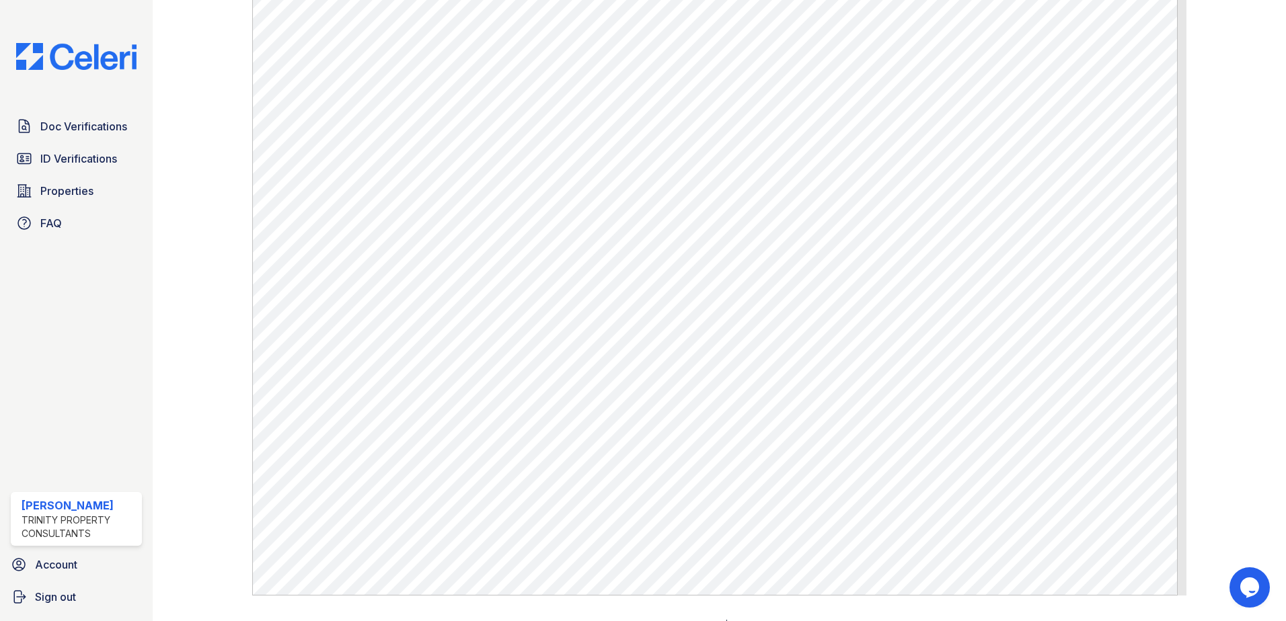
scroll to position [670, 0]
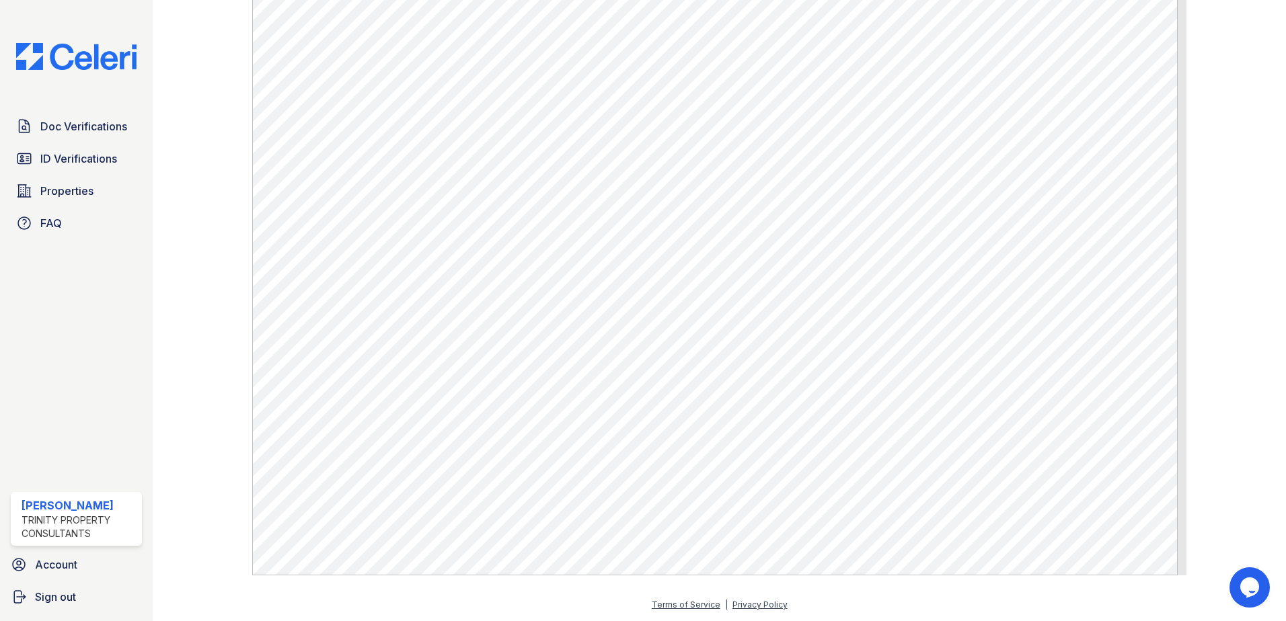
click at [69, 51] on img at bounding box center [76, 56] width 142 height 27
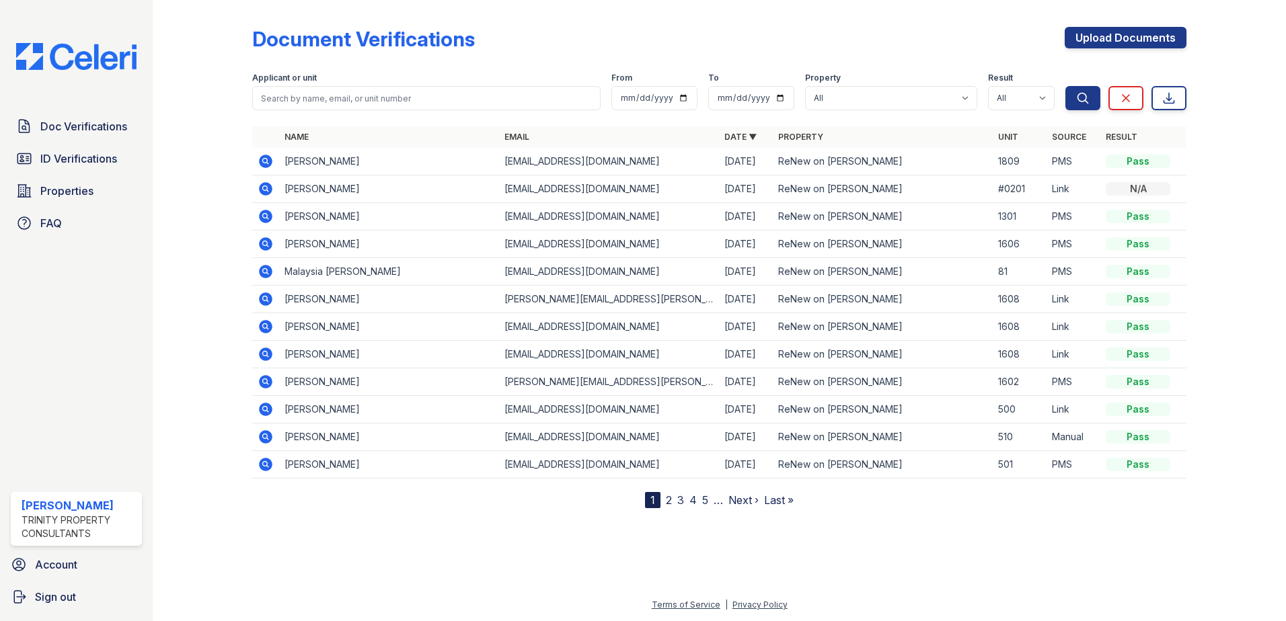
drag, startPoint x: 513, startPoint y: 43, endPoint x: 359, endPoint y: 46, distance: 154.0
click at [494, 44] on div "Document Verifications Upload Documents" at bounding box center [719, 44] width 934 height 35
